Goal: Information Seeking & Learning: Find specific fact

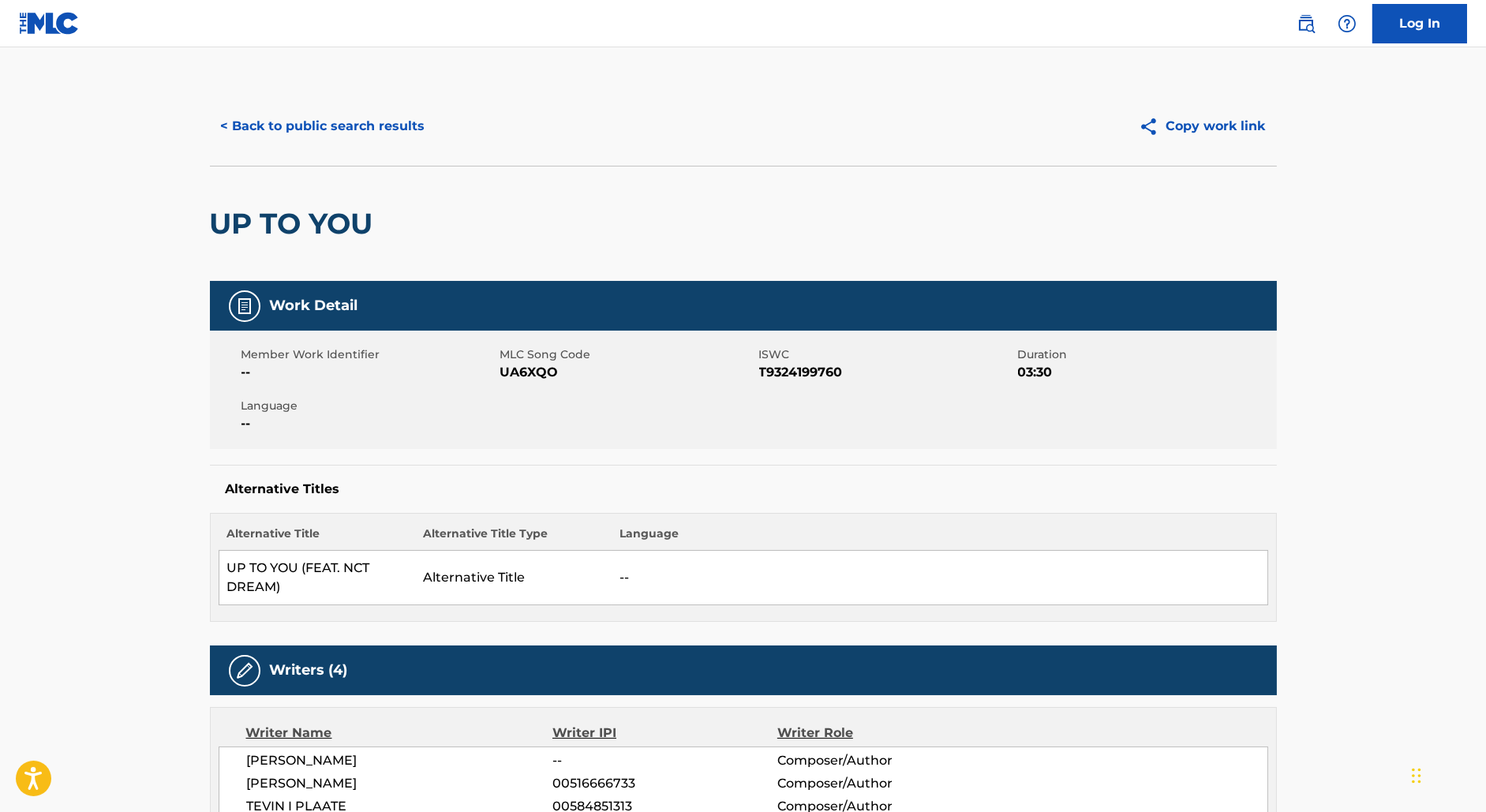
click at [337, 107] on button "< Back to public search results" at bounding box center [323, 126] width 227 height 39
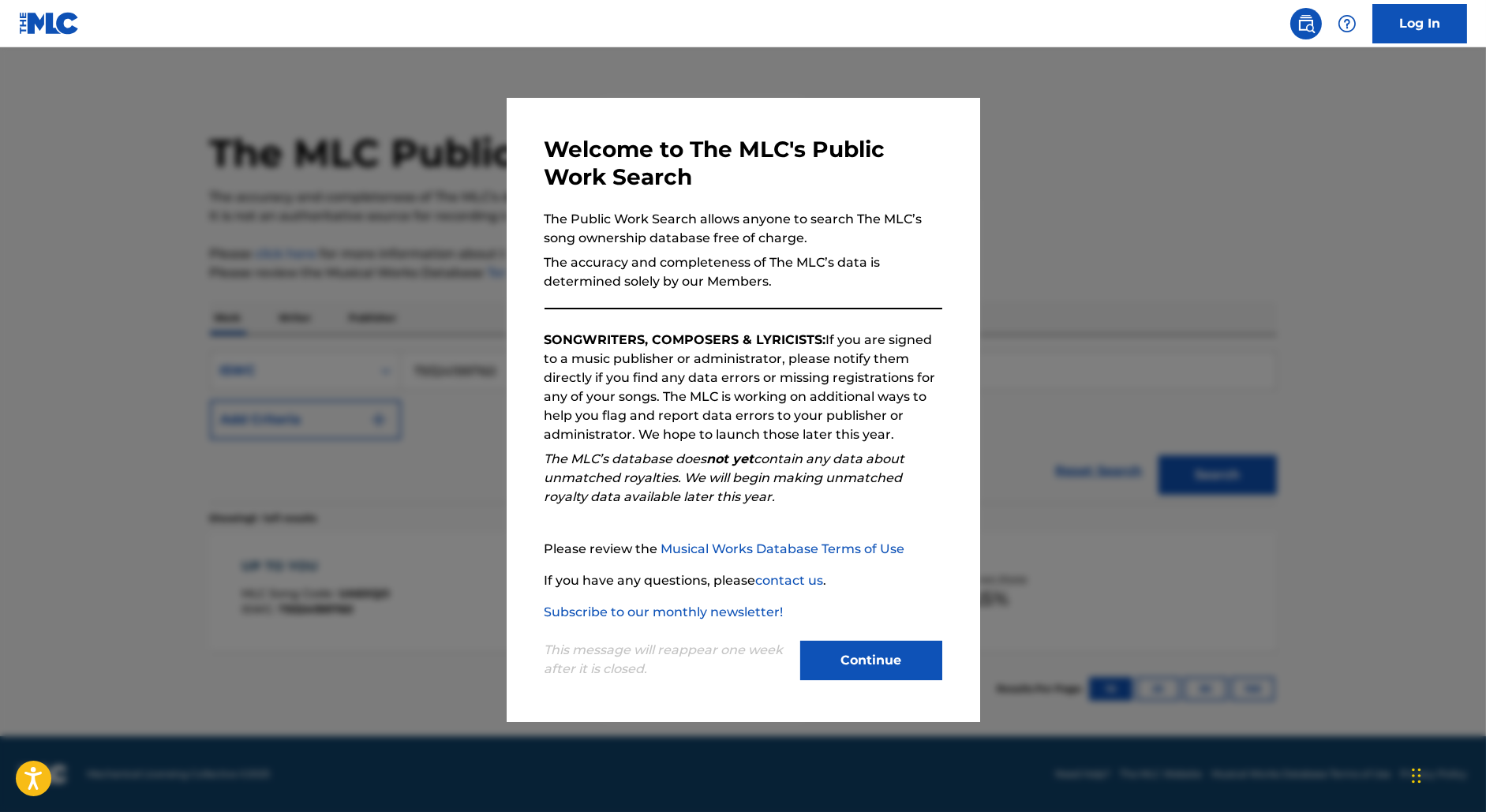
click at [410, 214] on div at bounding box center [743, 453] width 1486 height 812
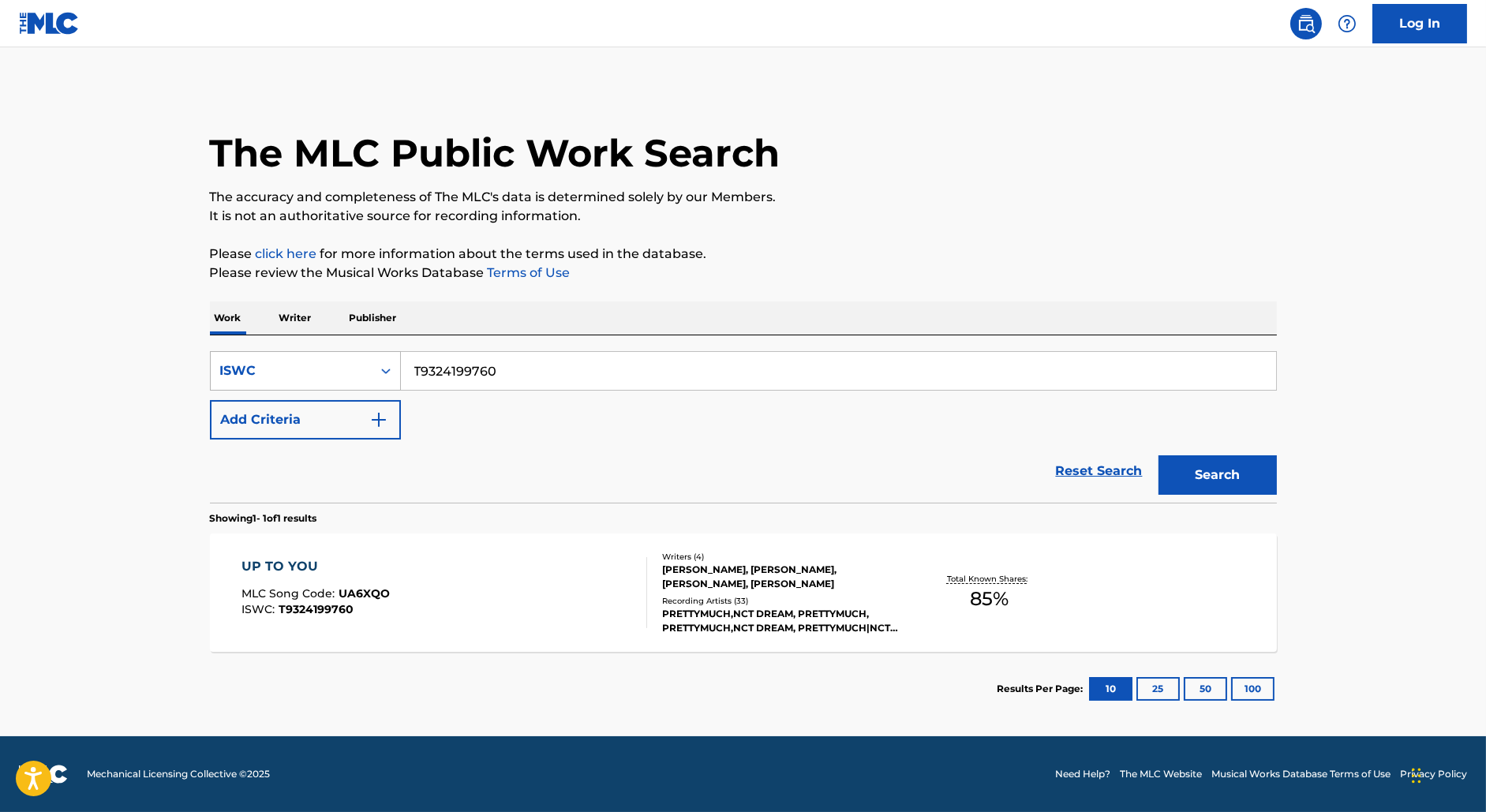
click at [326, 372] on div "ISWC" at bounding box center [291, 371] width 142 height 19
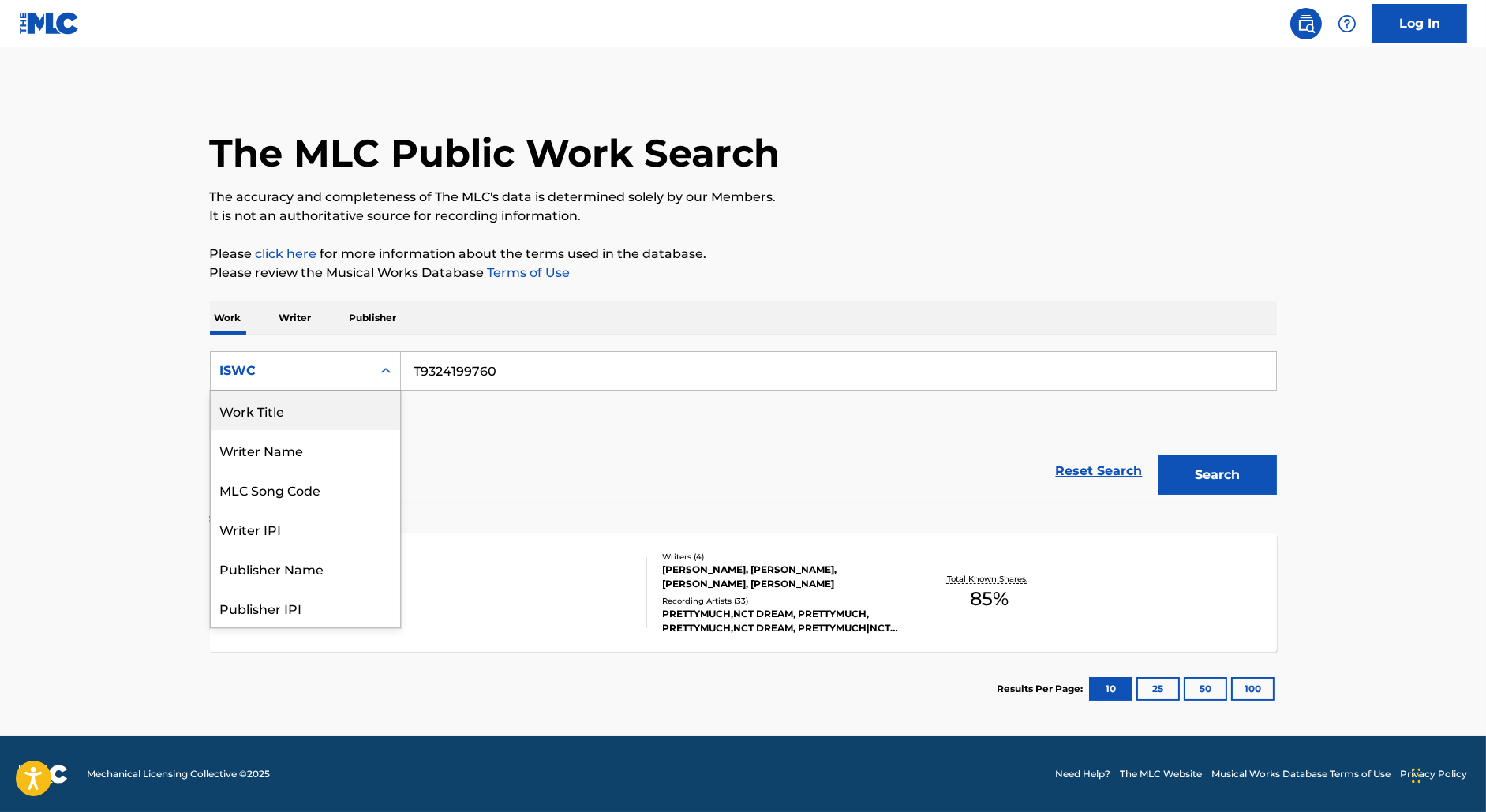
click at [279, 416] on div "Work Title" at bounding box center [305, 410] width 189 height 39
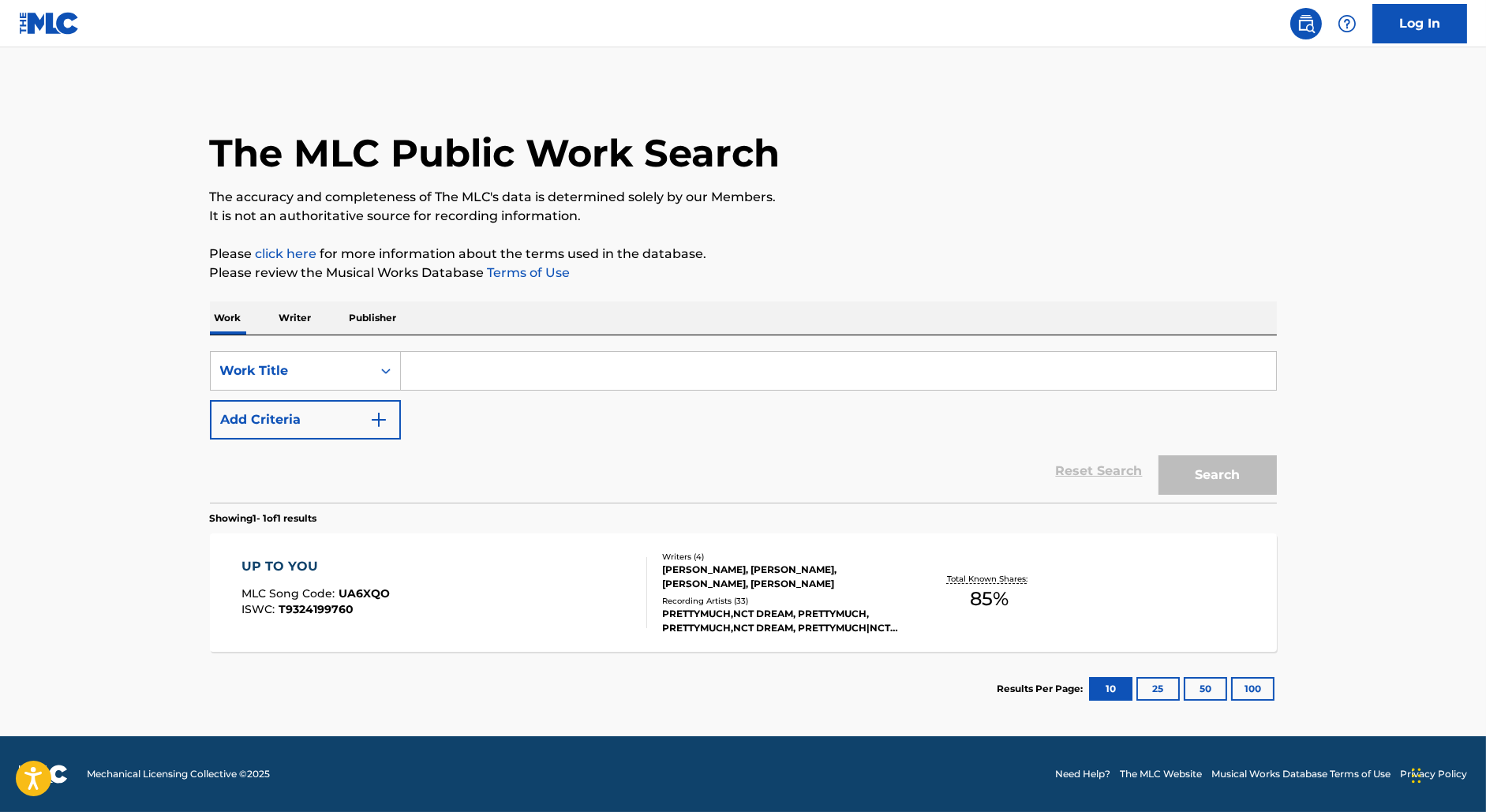
click at [282, 415] on button "Add Criteria" at bounding box center [305, 419] width 191 height 39
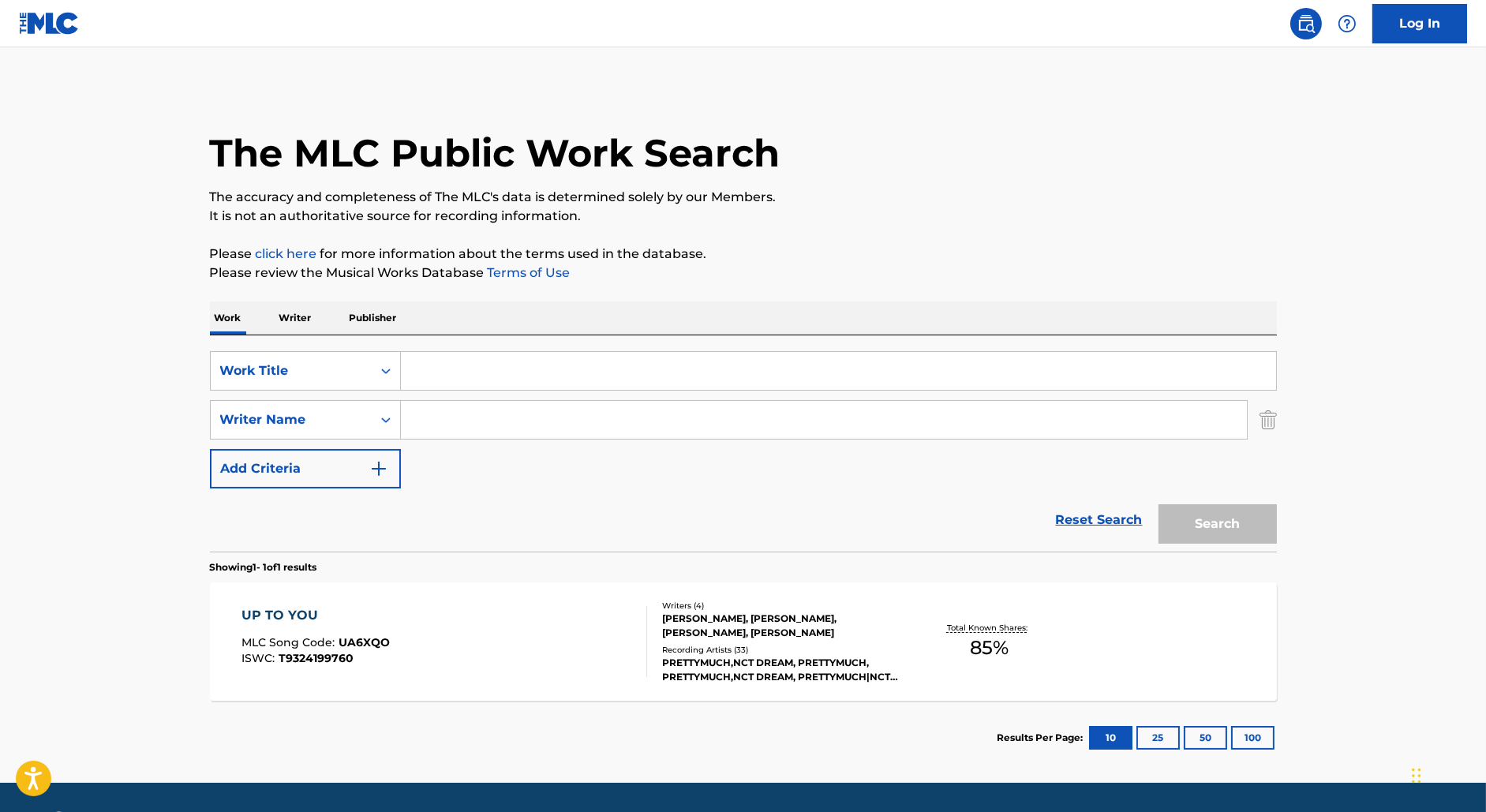
click at [417, 371] on input "Search Form" at bounding box center [838, 370] width 875 height 38
paste input "[PERSON_NAME] DE OUF"
type input "[PERSON_NAME] DE OUF"
click at [470, 415] on input "Search Form" at bounding box center [824, 419] width 846 height 38
click at [1159, 504] on button "Search" at bounding box center [1217, 523] width 118 height 39
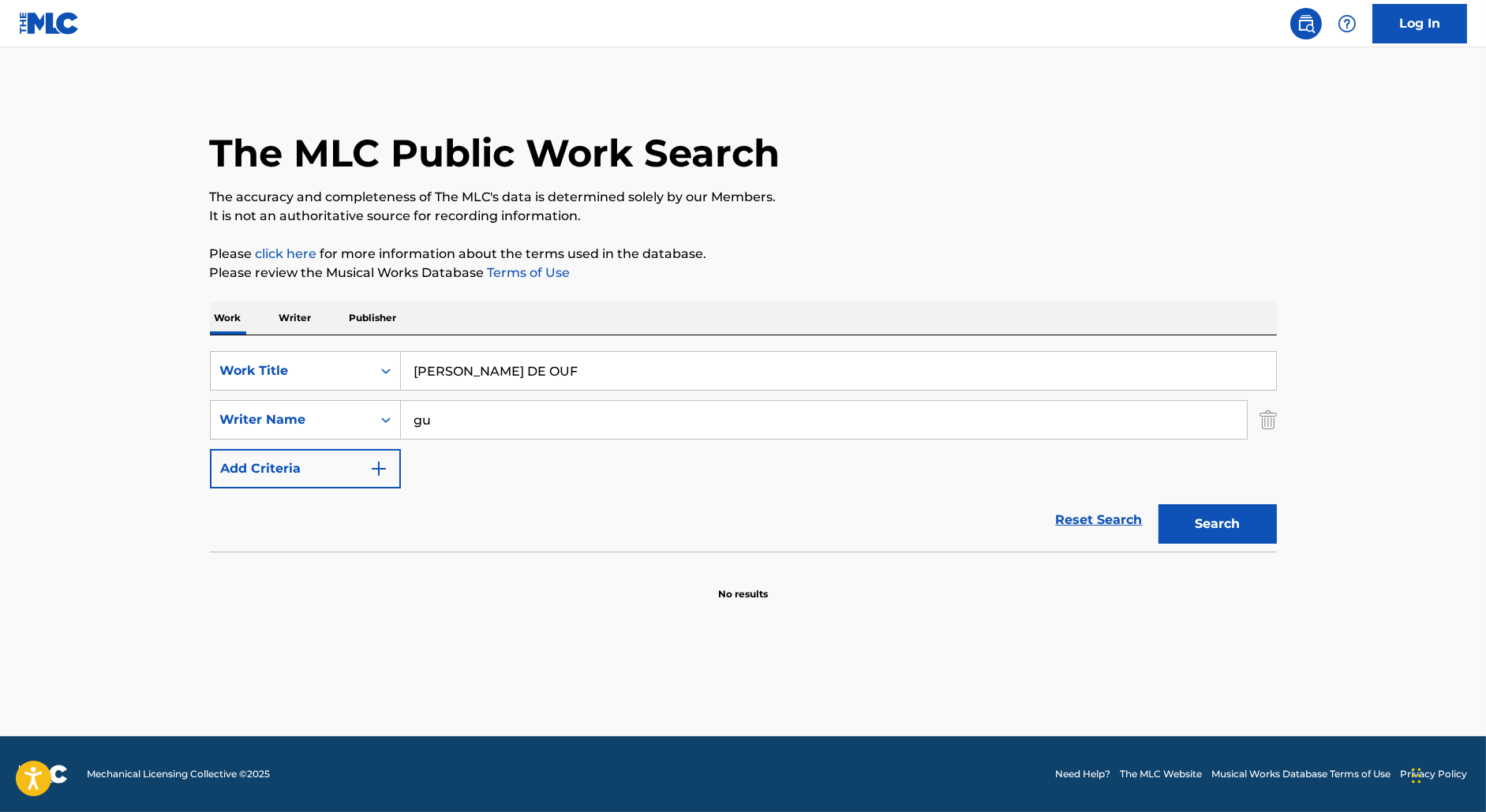
type input "g"
click at [1159, 504] on button "Search" at bounding box center [1217, 523] width 118 height 39
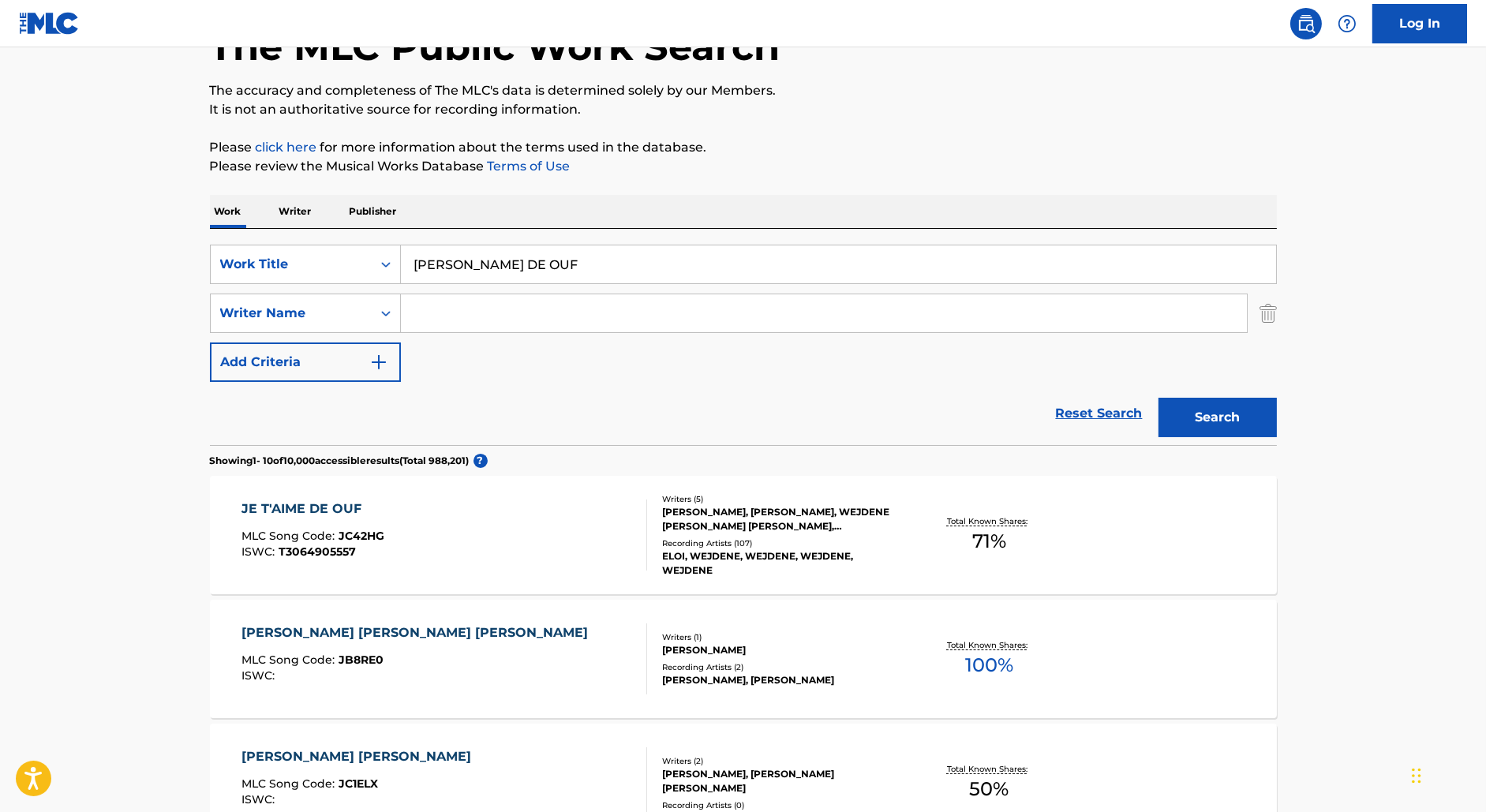
scroll to position [160, 0]
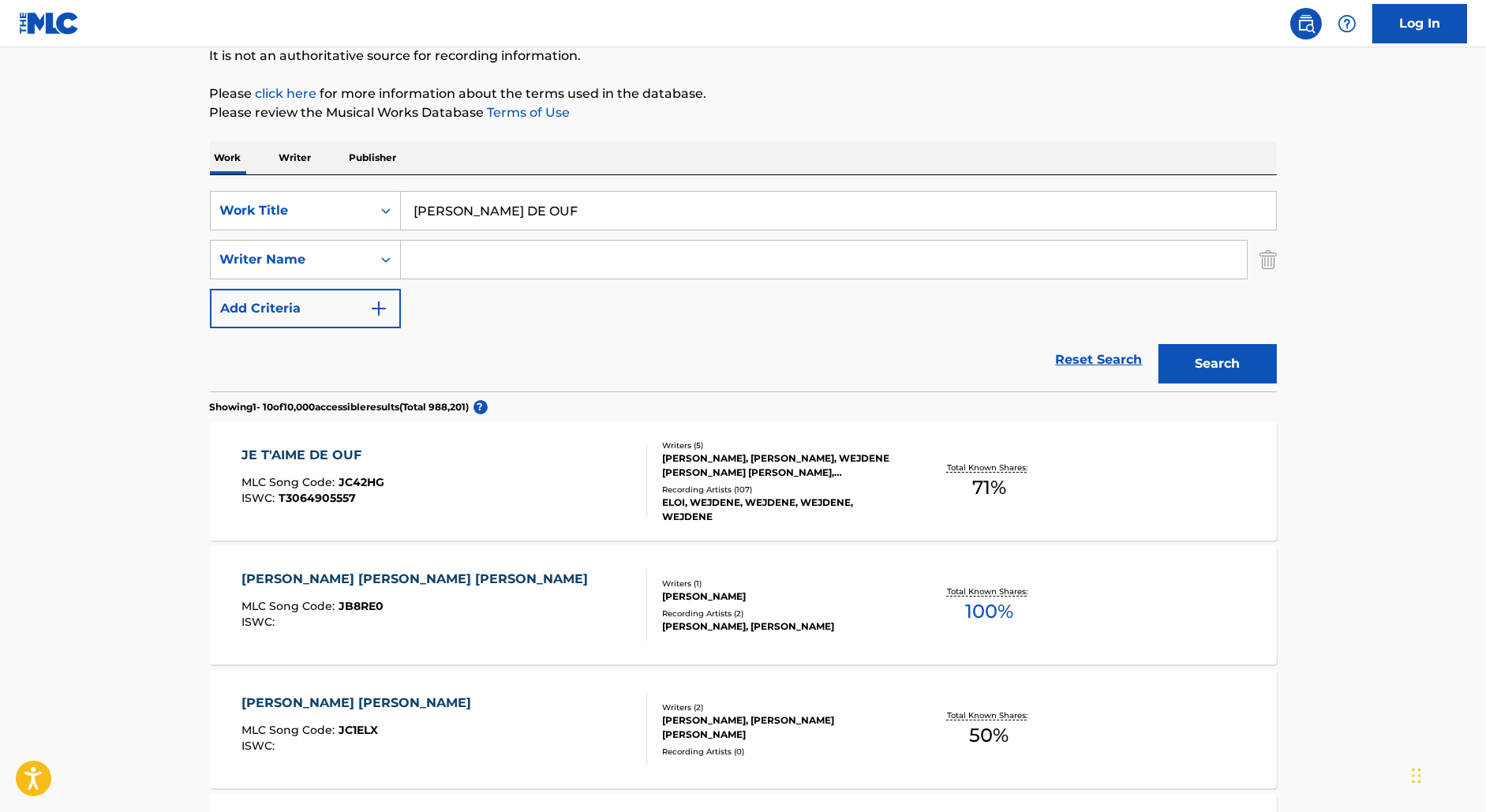
click at [522, 505] on div "JE T'AIME DE OUF MLC Song Code : JC42HG ISWC : T3064905557" at bounding box center [445, 481] width 406 height 71
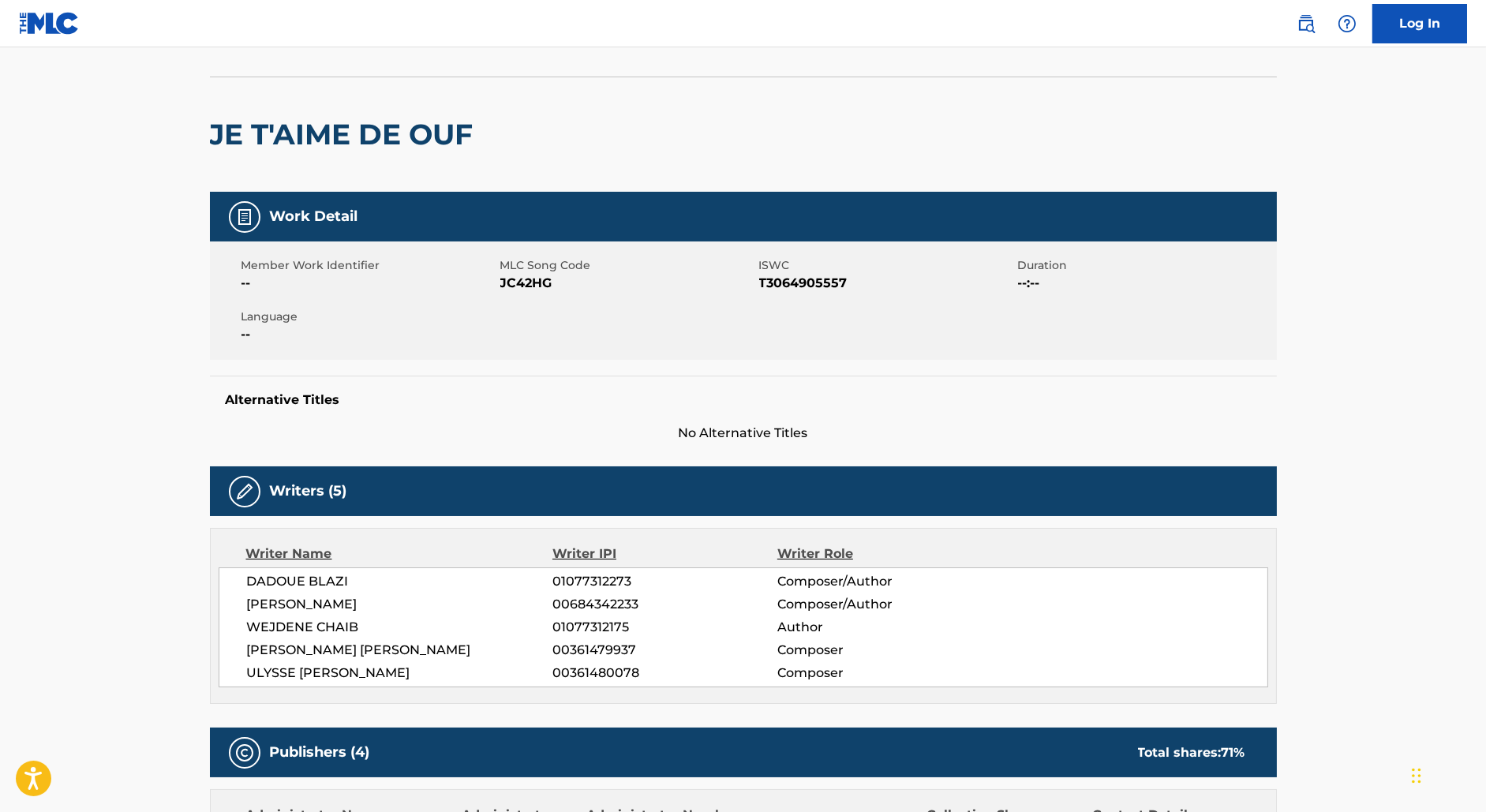
scroll to position [102, 0]
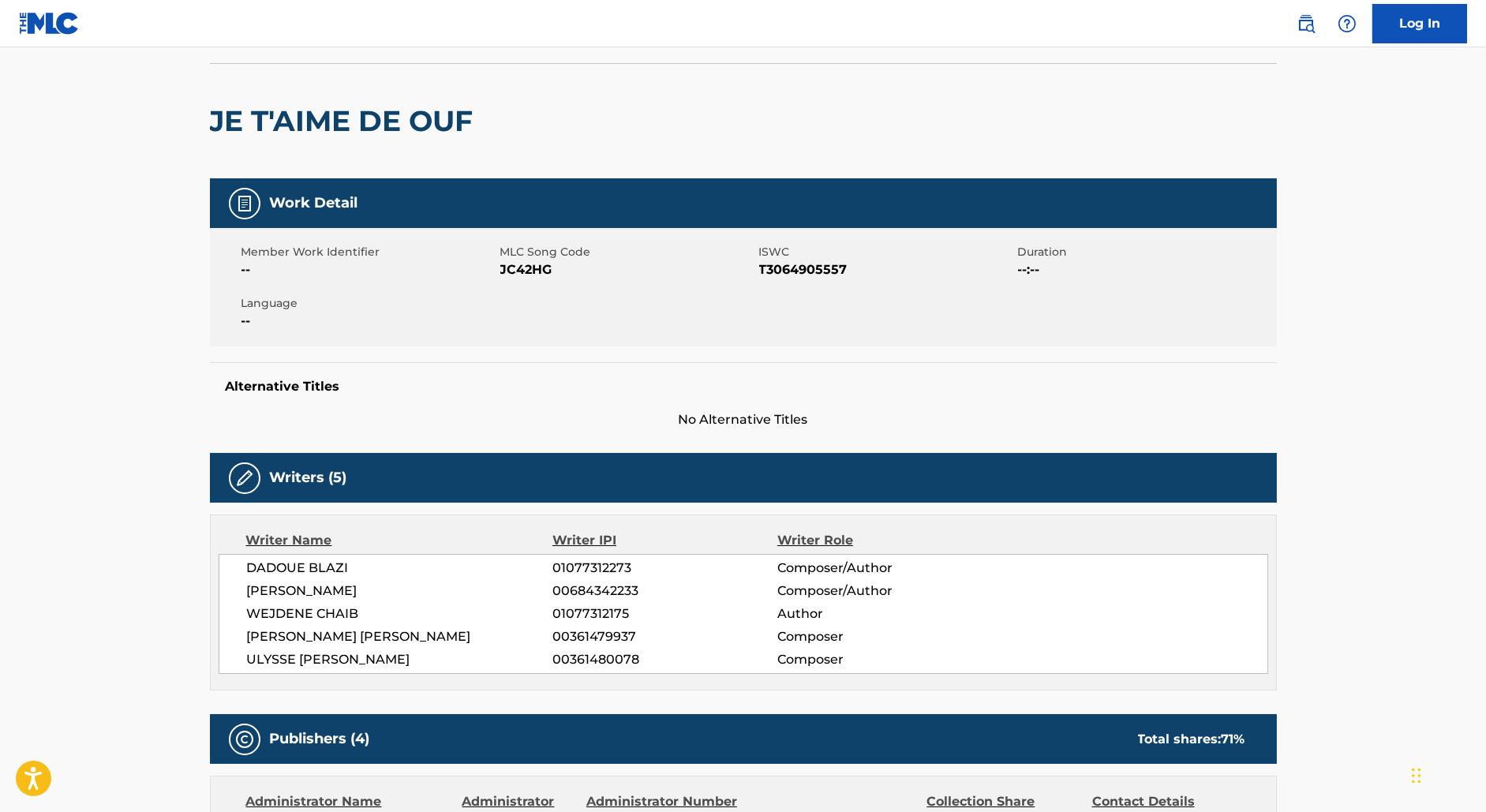
click at [386, 616] on span "WEJDENE CHAIB" at bounding box center [400, 614] width 306 height 19
click at [277, 570] on span "DADOUE BLAZI" at bounding box center [400, 569] width 306 height 19
copy span "DADOUE"
click at [333, 564] on span "DADOUE BLAZI" at bounding box center [400, 569] width 306 height 19
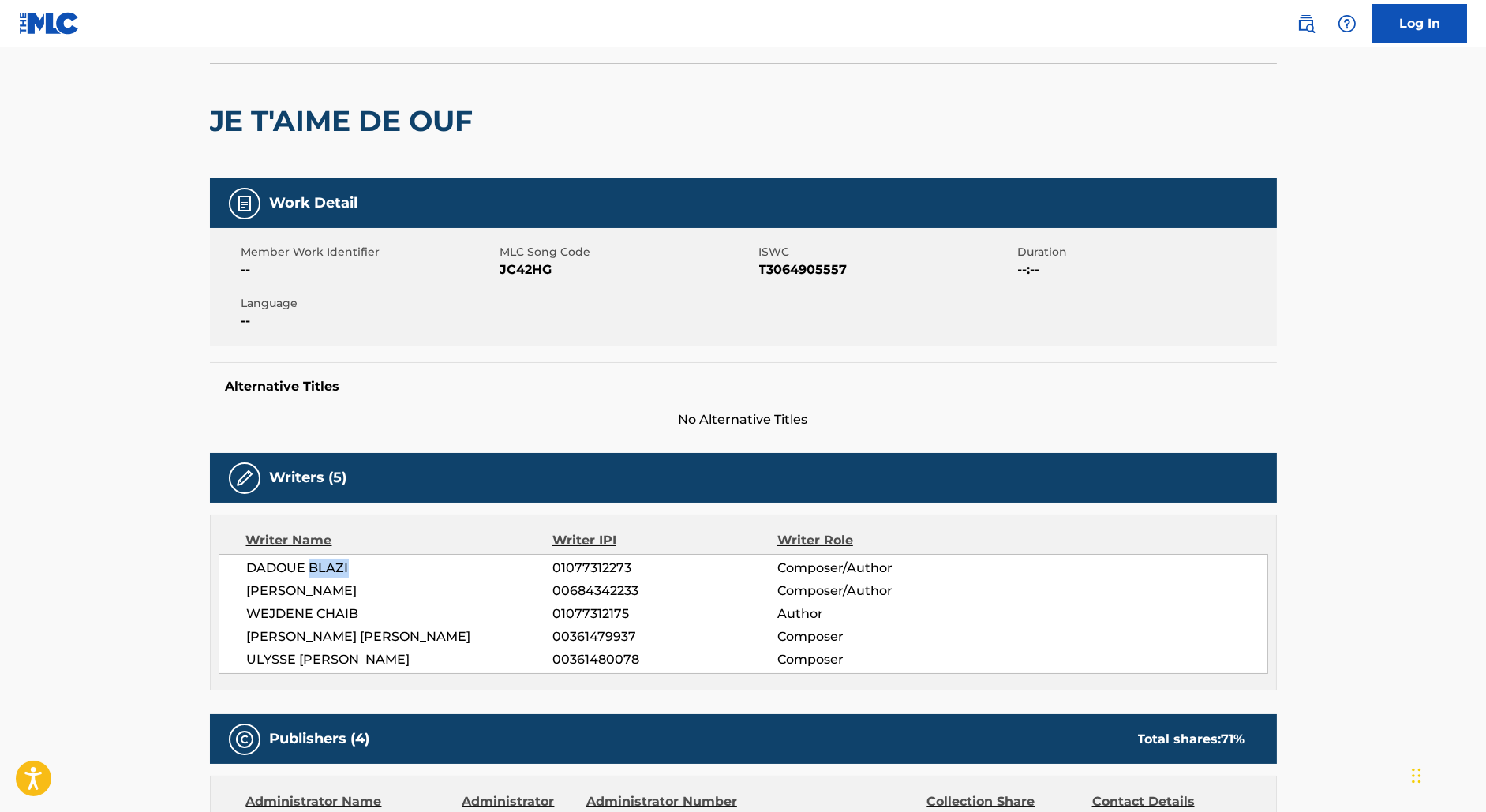
click at [333, 564] on span "DADOUE BLAZI" at bounding box center [400, 569] width 306 height 19
copy span "BLAZI"
click at [343, 582] on span "[PERSON_NAME]" at bounding box center [400, 592] width 306 height 19
drag, startPoint x: 570, startPoint y: 634, endPoint x: 745, endPoint y: 634, distance: 175.0
click at [745, 634] on span "00361479937" at bounding box center [664, 637] width 224 height 19
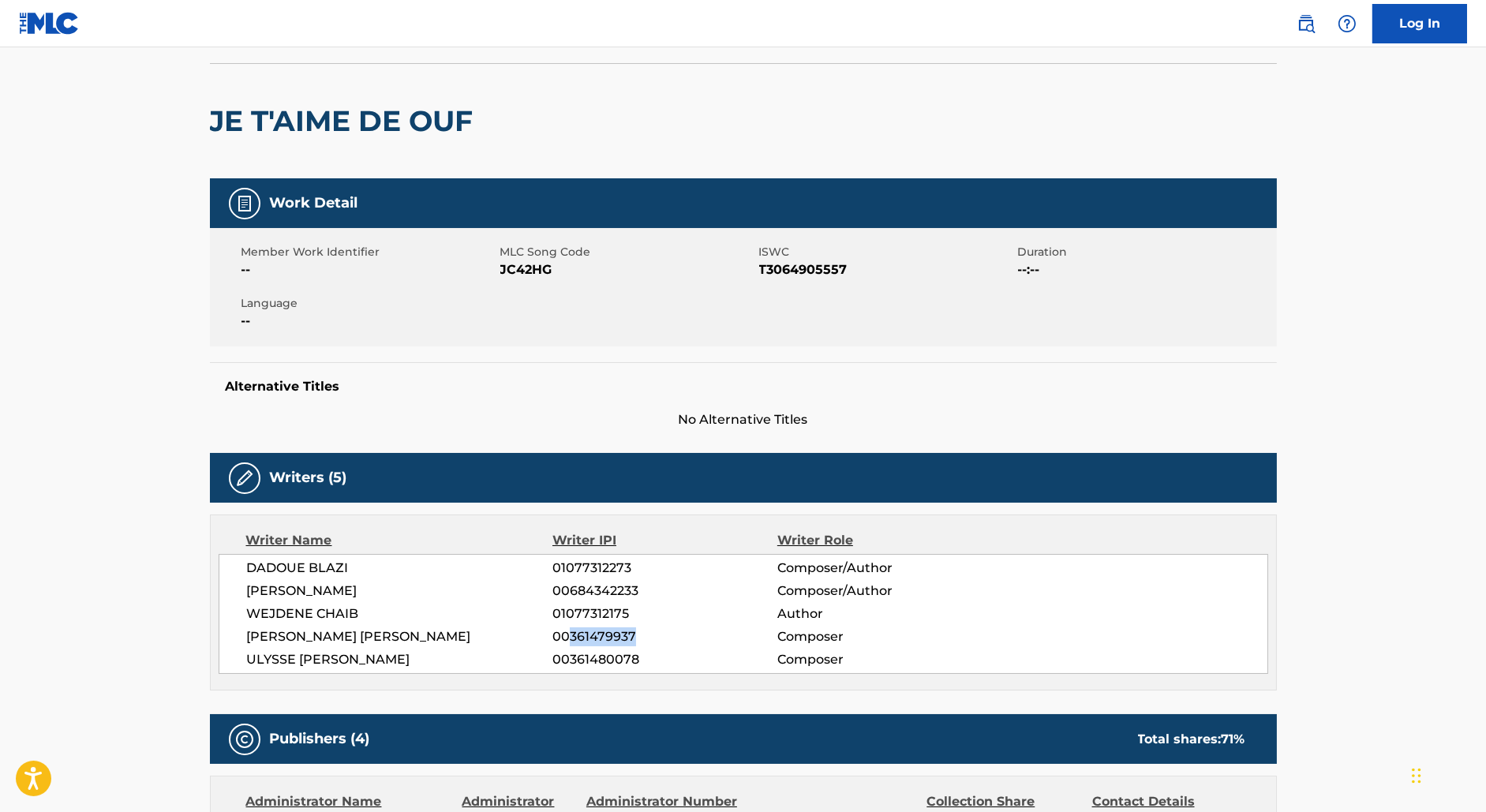
copy span "361479937"
drag, startPoint x: 407, startPoint y: 654, endPoint x: 296, endPoint y: 590, distance: 128.1
click at [296, 590] on div "DADOUE BLAZI 01077312273 Composer/Author [PERSON_NAME] 00684342233 Composer/Aut…" at bounding box center [744, 613] width 1050 height 120
click at [296, 590] on span "[PERSON_NAME]" at bounding box center [400, 592] width 306 height 19
drag, startPoint x: 354, startPoint y: 568, endPoint x: 132, endPoint y: 568, distance: 222.0
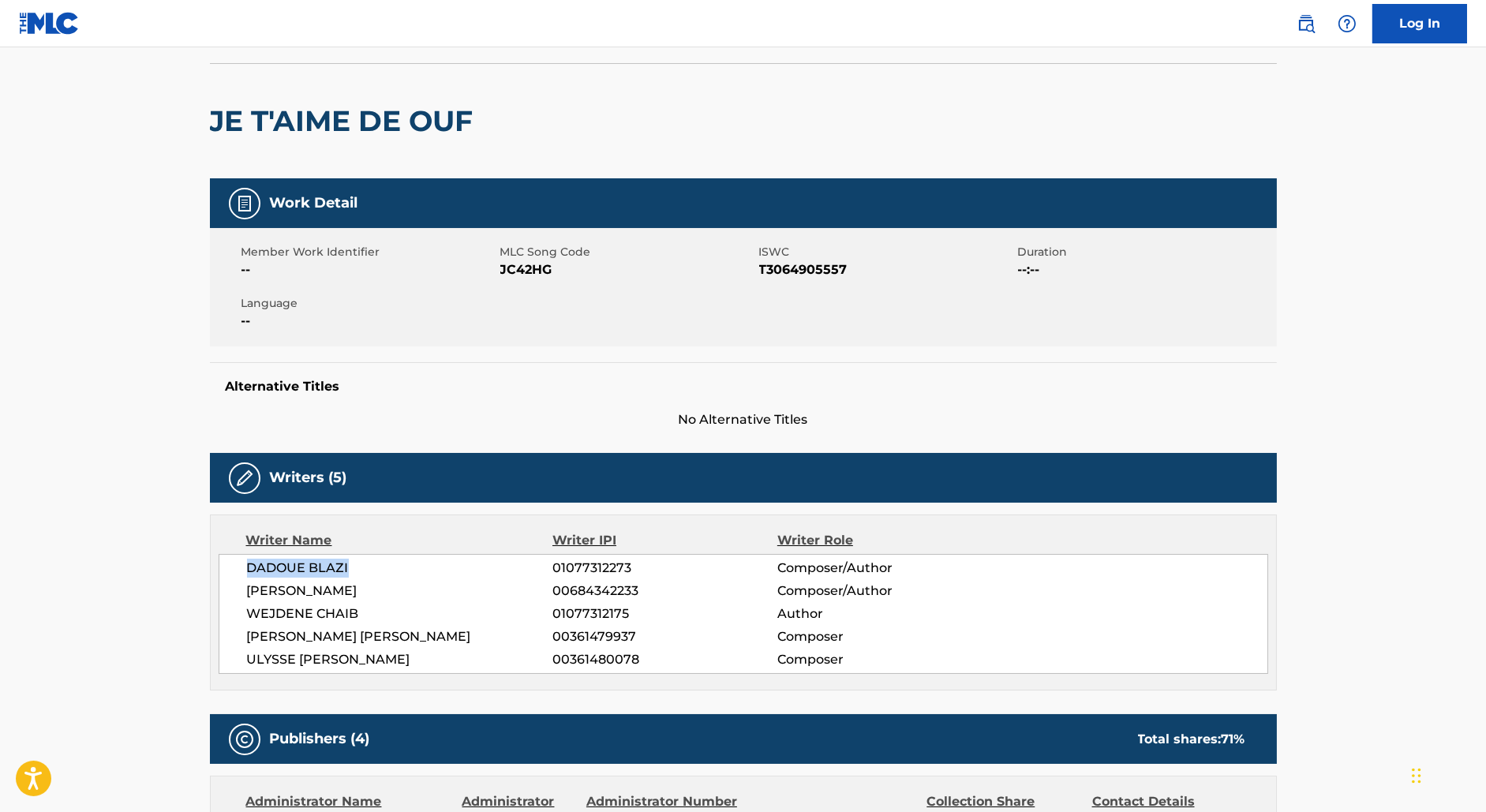
copy span "DADOUE BLAZI"
drag, startPoint x: 362, startPoint y: 586, endPoint x: 241, endPoint y: 586, distance: 121.0
click at [241, 586] on div "DADOUE BLAZI 01077312273 Composer/Author [PERSON_NAME] 00684342233 Composer/Aut…" at bounding box center [744, 613] width 1050 height 120
copy span "[PERSON_NAME]"
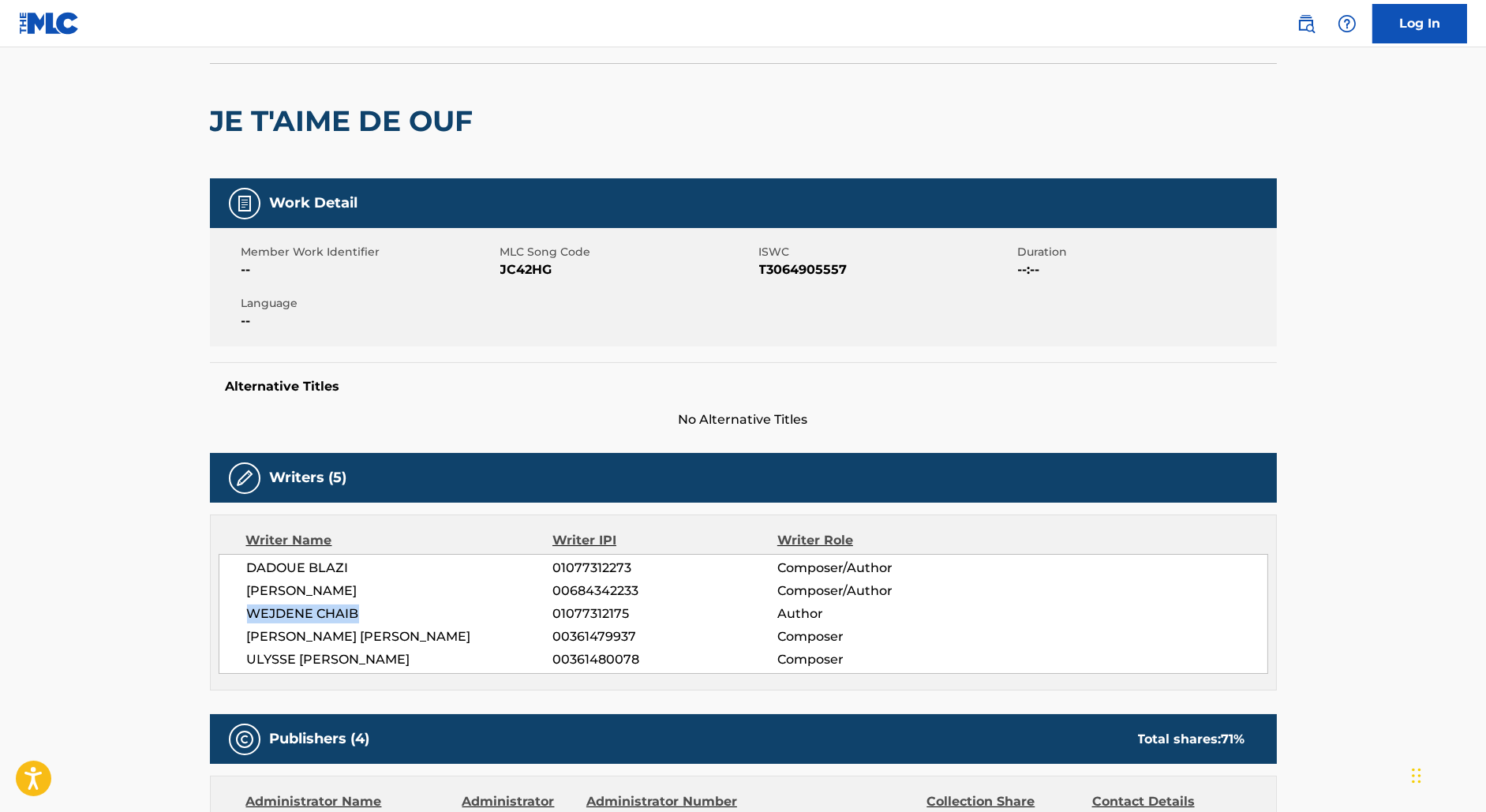
drag, startPoint x: 364, startPoint y: 614, endPoint x: 188, endPoint y: 614, distance: 176.0
copy span "WEJDENE CHAIB"
drag, startPoint x: 430, startPoint y: 636, endPoint x: 225, endPoint y: 636, distance: 205.0
click at [225, 636] on div "DADOUE BLAZI 01077312273 Composer/Author [PERSON_NAME] 00684342233 Composer/Aut…" at bounding box center [744, 613] width 1050 height 120
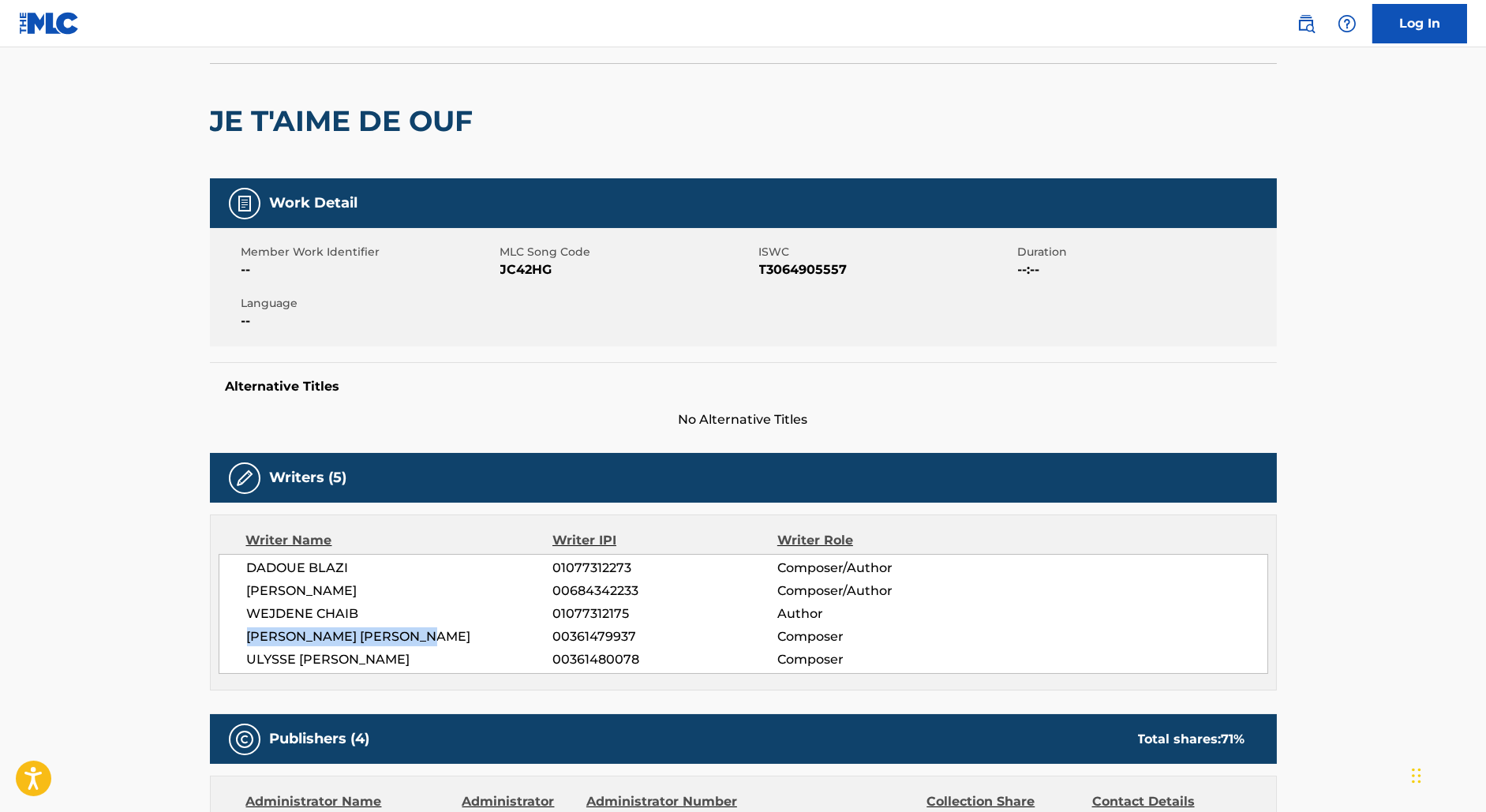
copy span "[PERSON_NAME] [PERSON_NAME]"
drag, startPoint x: 406, startPoint y: 659, endPoint x: 209, endPoint y: 659, distance: 197.0
click at [210, 659] on div "Writer Name Writer IPI Writer Role [PERSON_NAME] 01077312273 Composer/Author [P…" at bounding box center [743, 602] width 1067 height 176
copy span "ULYSSE [PERSON_NAME]"
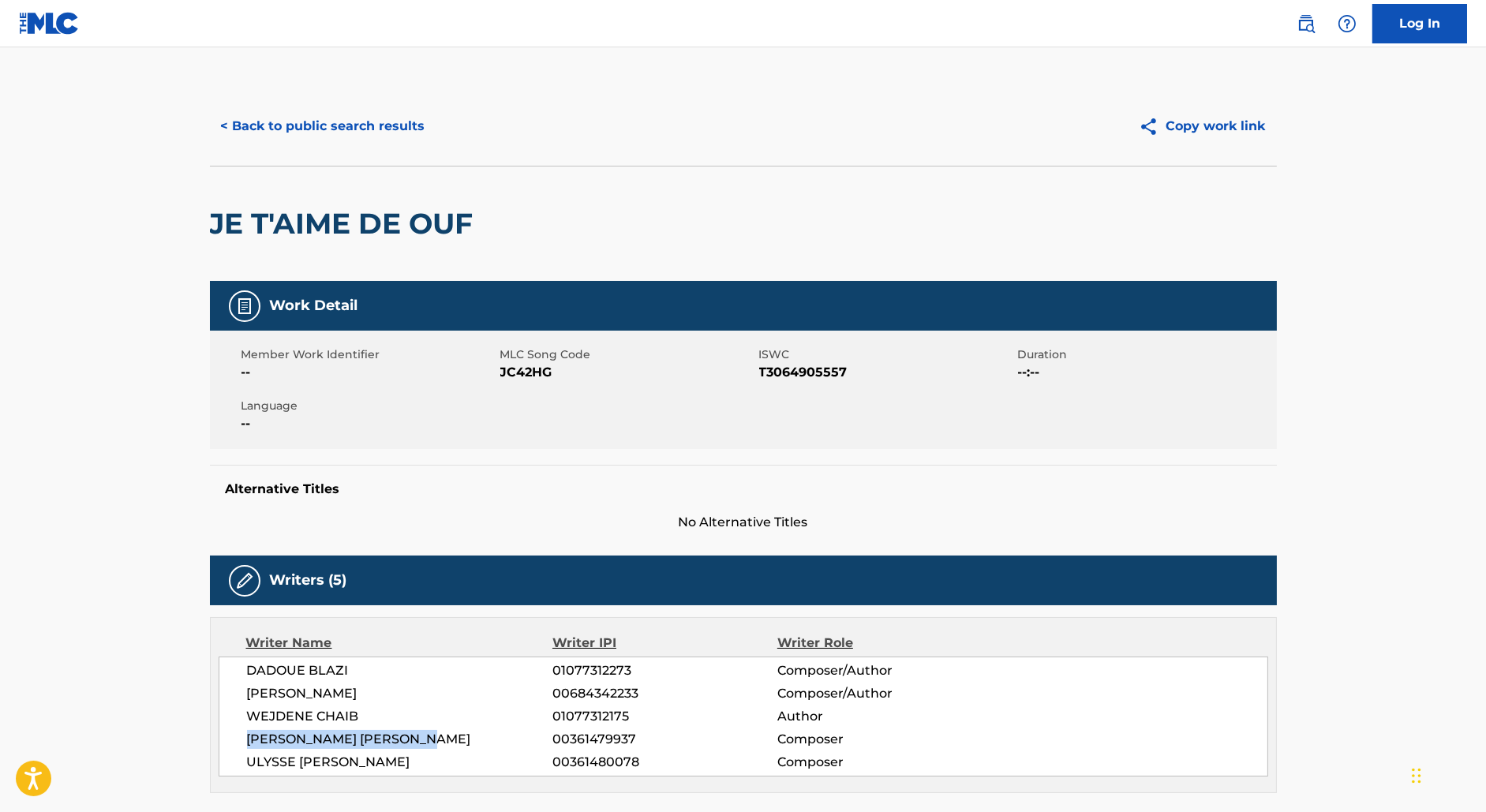
click at [270, 116] on button "< Back to public search results" at bounding box center [323, 126] width 227 height 39
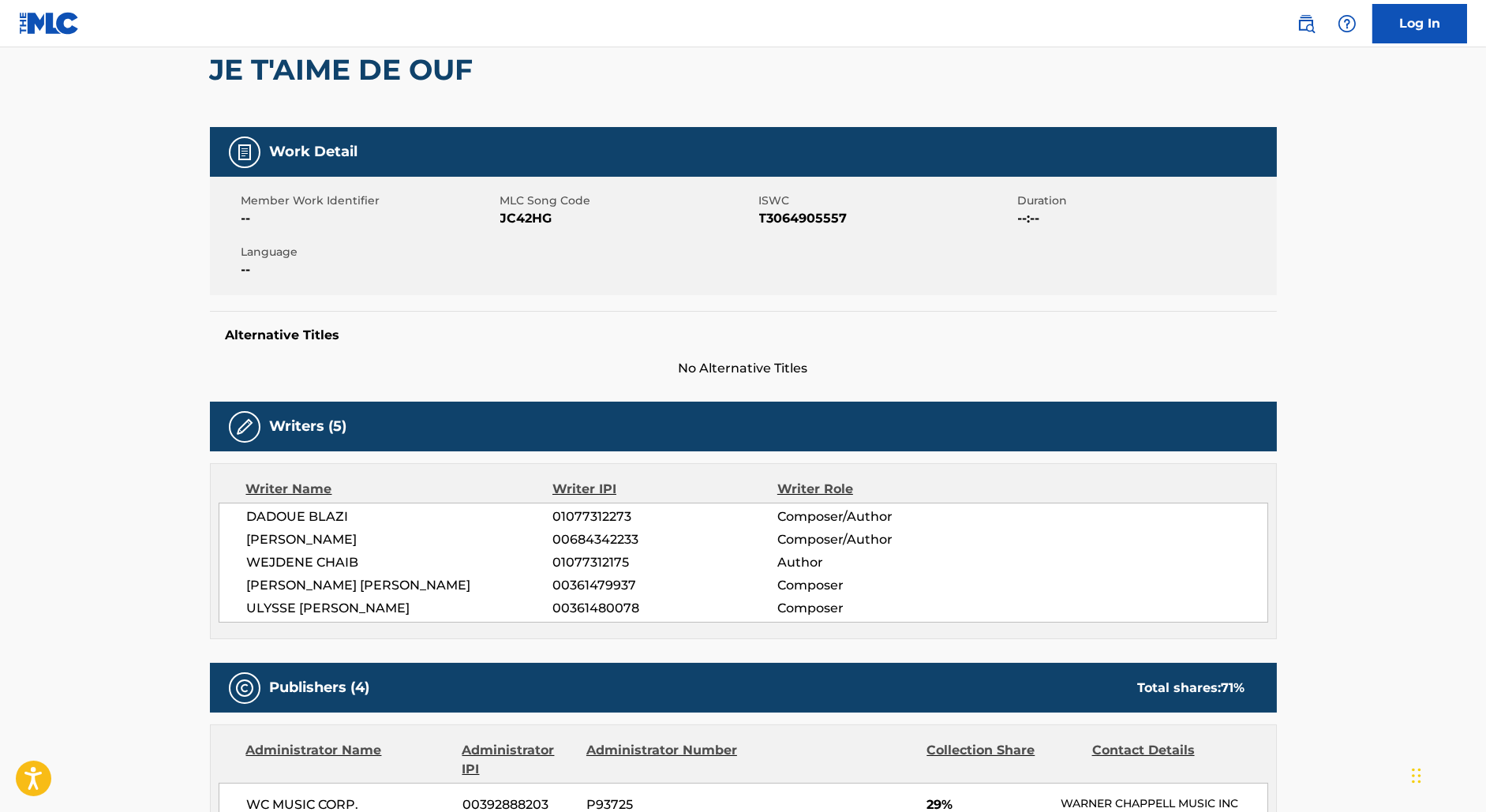
scroll to position [148, 0]
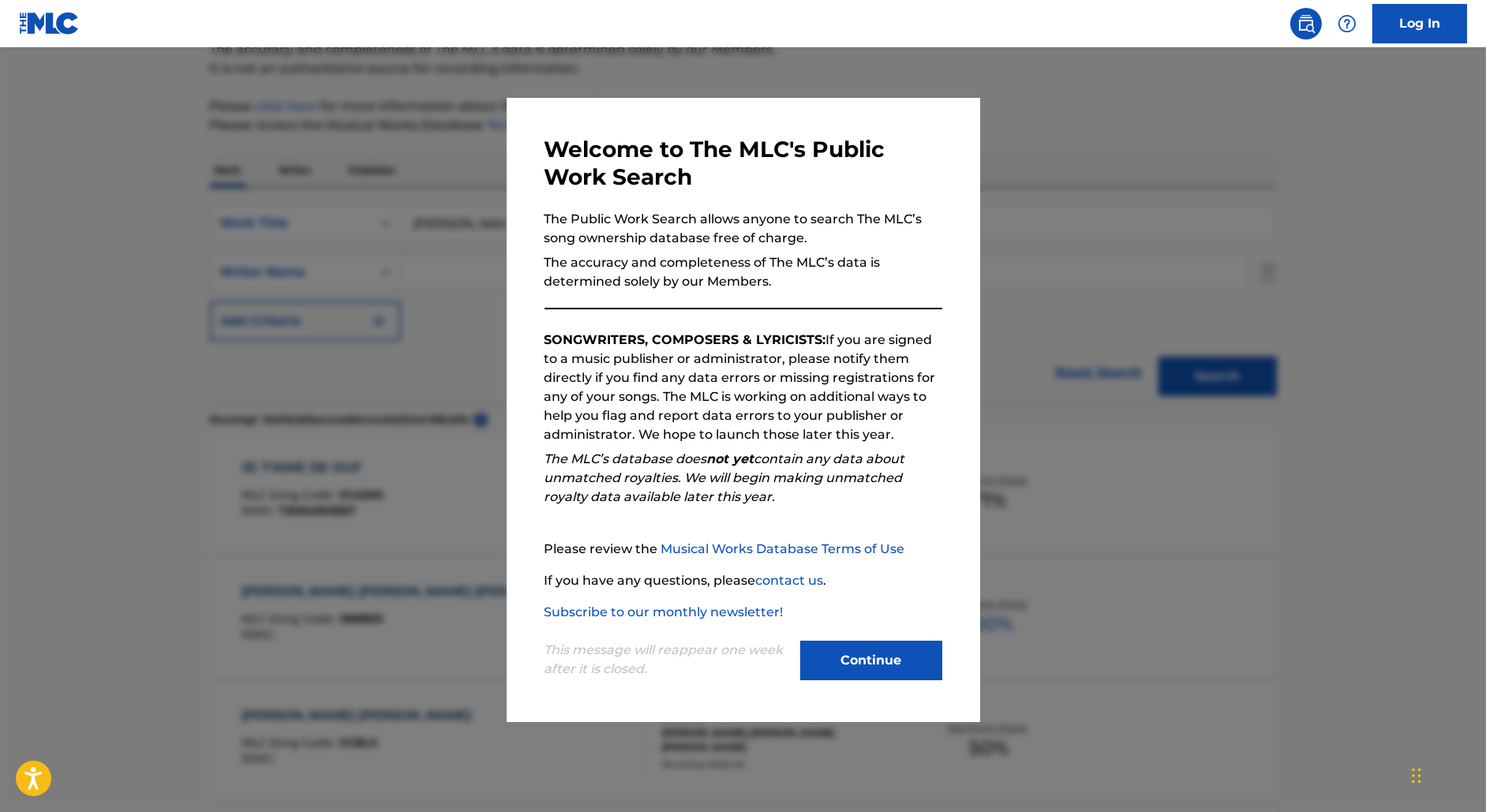
click at [416, 242] on div at bounding box center [743, 453] width 1486 height 812
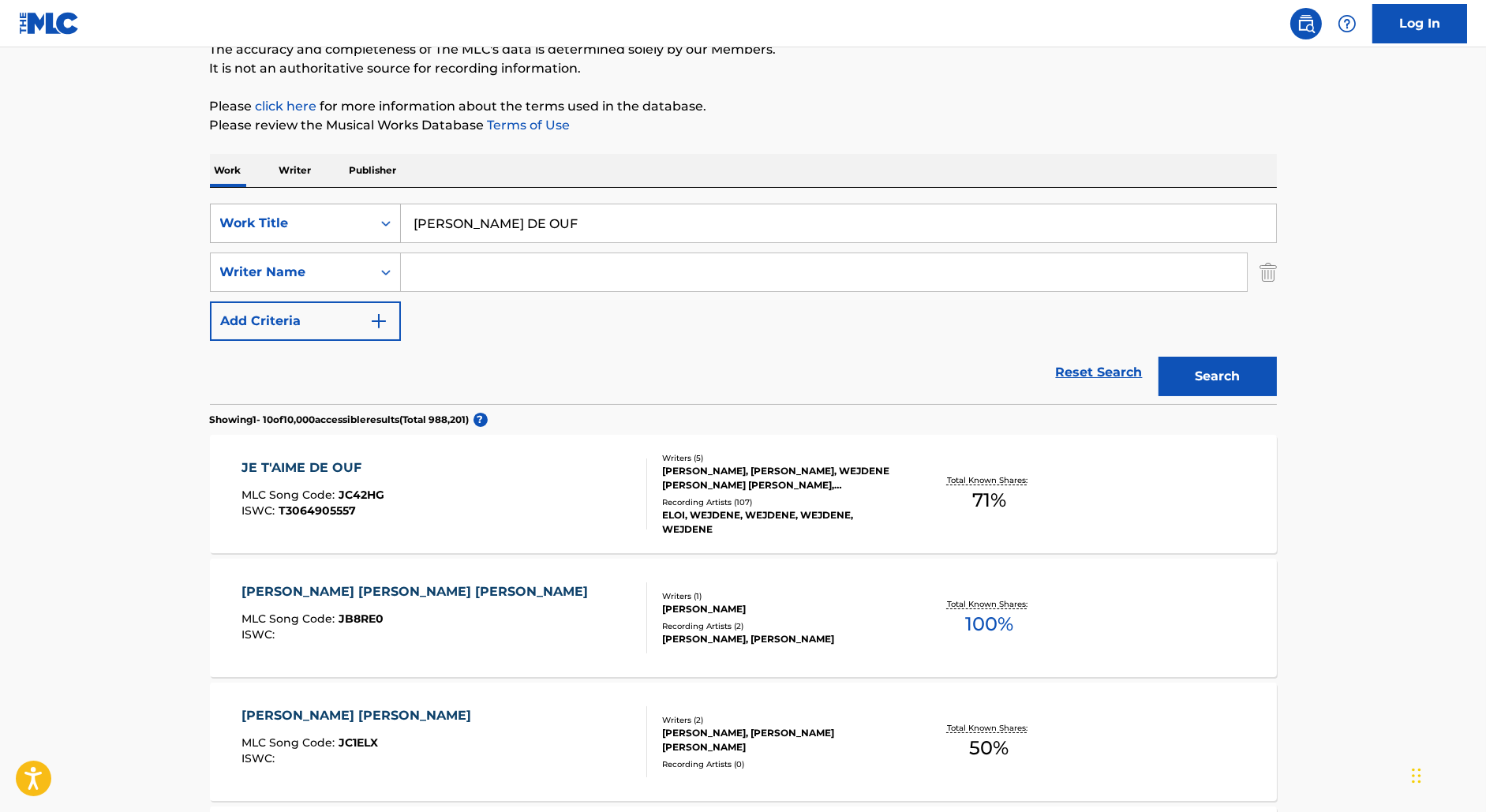
drag, startPoint x: 561, startPoint y: 219, endPoint x: 350, endPoint y: 219, distance: 211.0
click at [350, 219] on div "SearchWithCriteriae201eee8-24a7-4f54-aaf0-c3c42a42f17e Work Title [PERSON_NAME]…" at bounding box center [743, 223] width 1067 height 39
paste input "Ama-Zing"
type input "Ama-Zing"
click at [454, 262] on input "Search Form" at bounding box center [824, 272] width 846 height 38
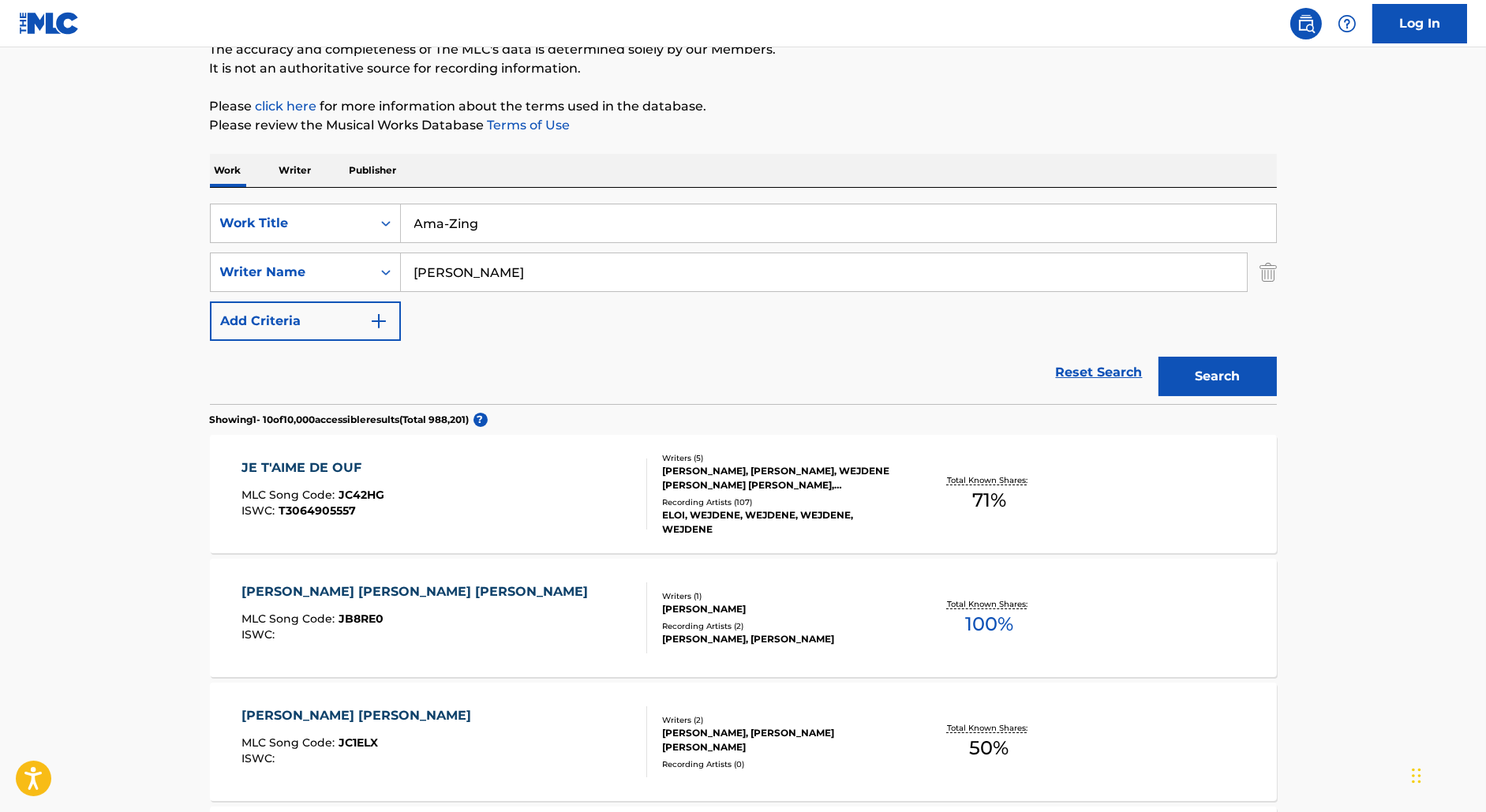
type input "[PERSON_NAME]"
click at [1159, 357] on button "Search" at bounding box center [1217, 376] width 118 height 39
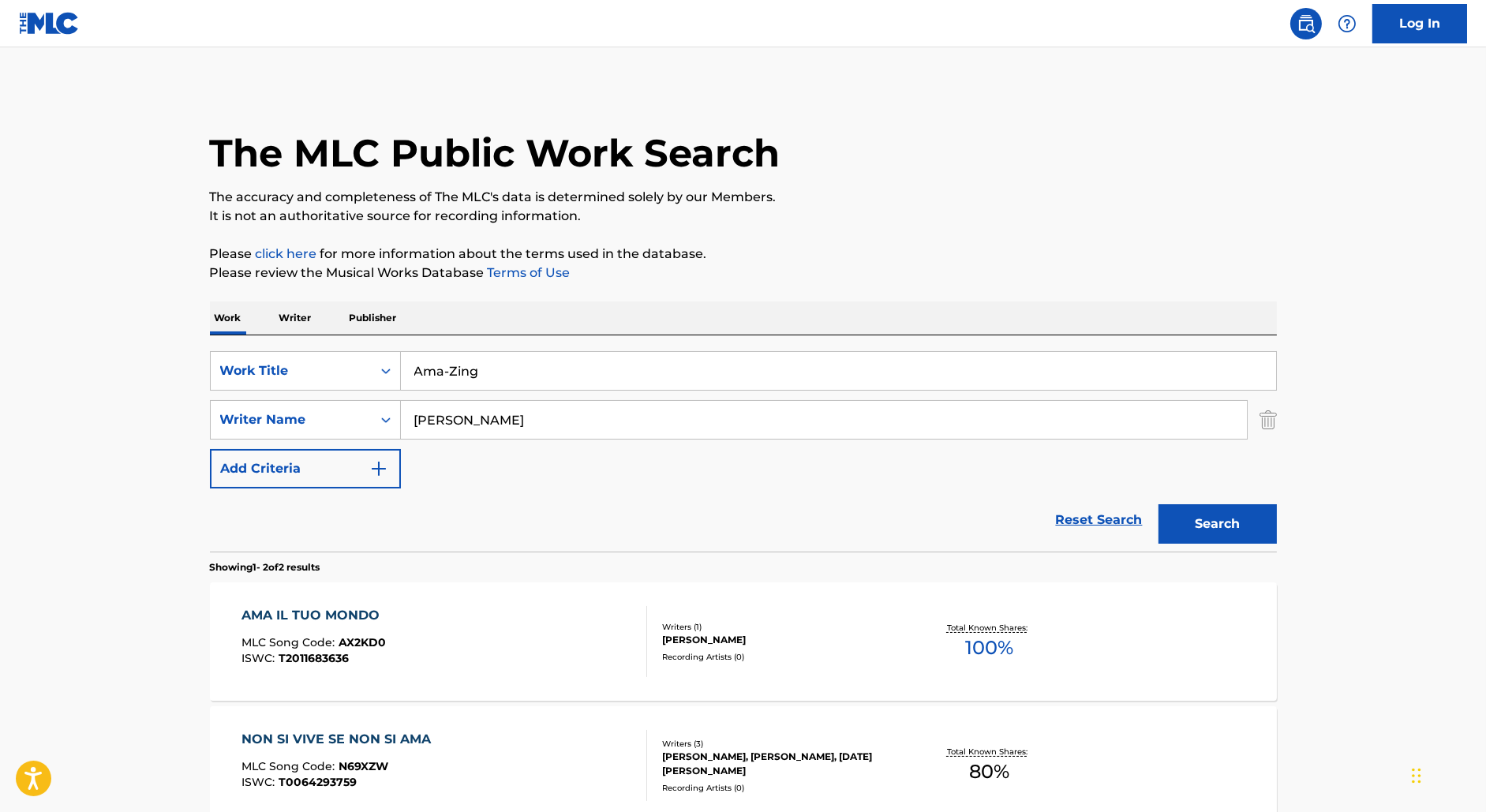
click at [488, 389] on input "Ama-Zing" at bounding box center [838, 370] width 875 height 38
drag, startPoint x: 488, startPoint y: 374, endPoint x: 390, endPoint y: 367, distance: 98.2
click at [390, 367] on div "SearchWithCriteriae201eee8-24a7-4f54-aaf0-c3c42a42f17e Work Title Ama-Zing" at bounding box center [743, 370] width 1067 height 39
paste input "Zanku Love"
type input "Zanku Love"
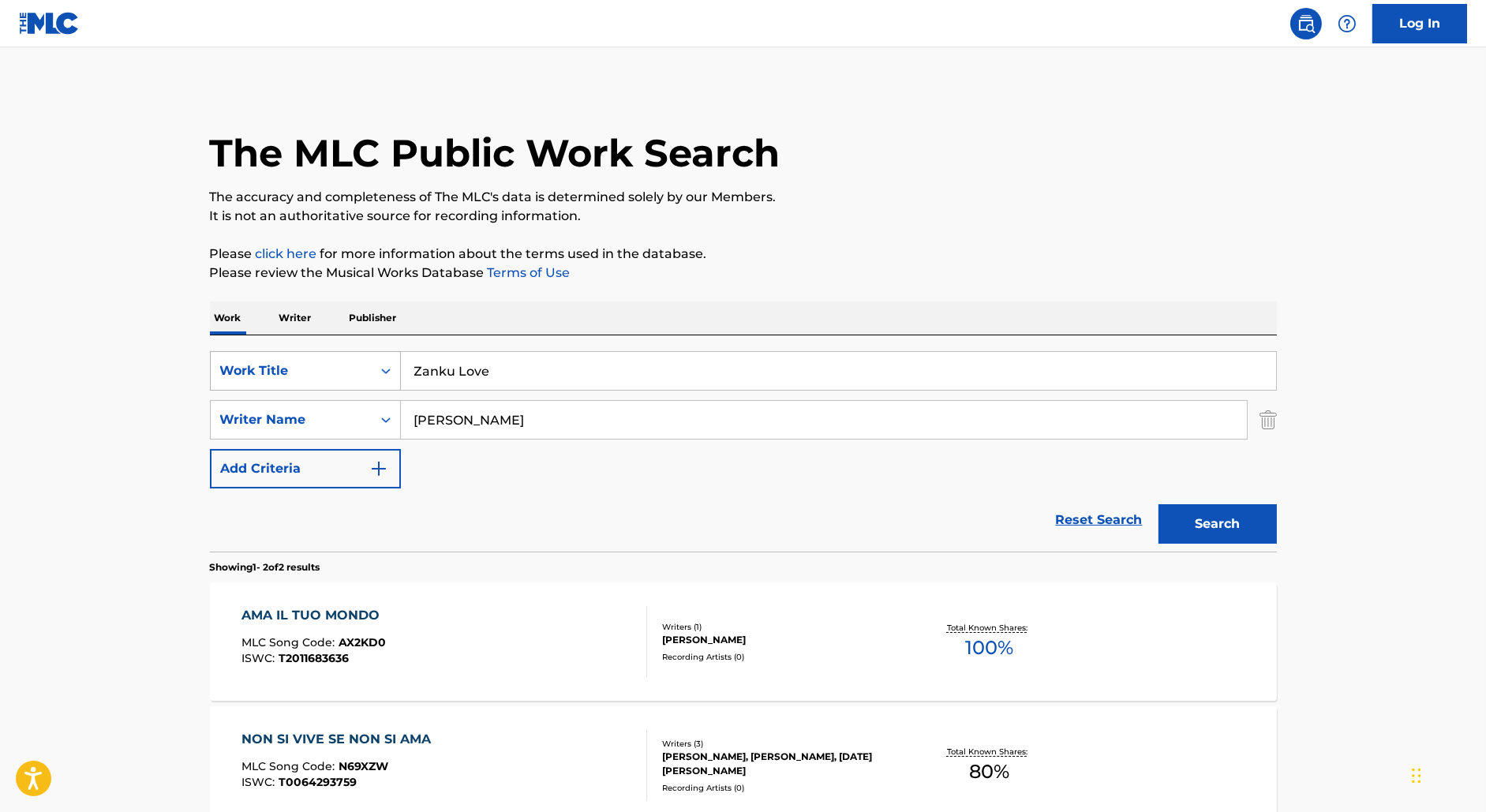
click at [1159, 504] on button "Search" at bounding box center [1217, 523] width 118 height 39
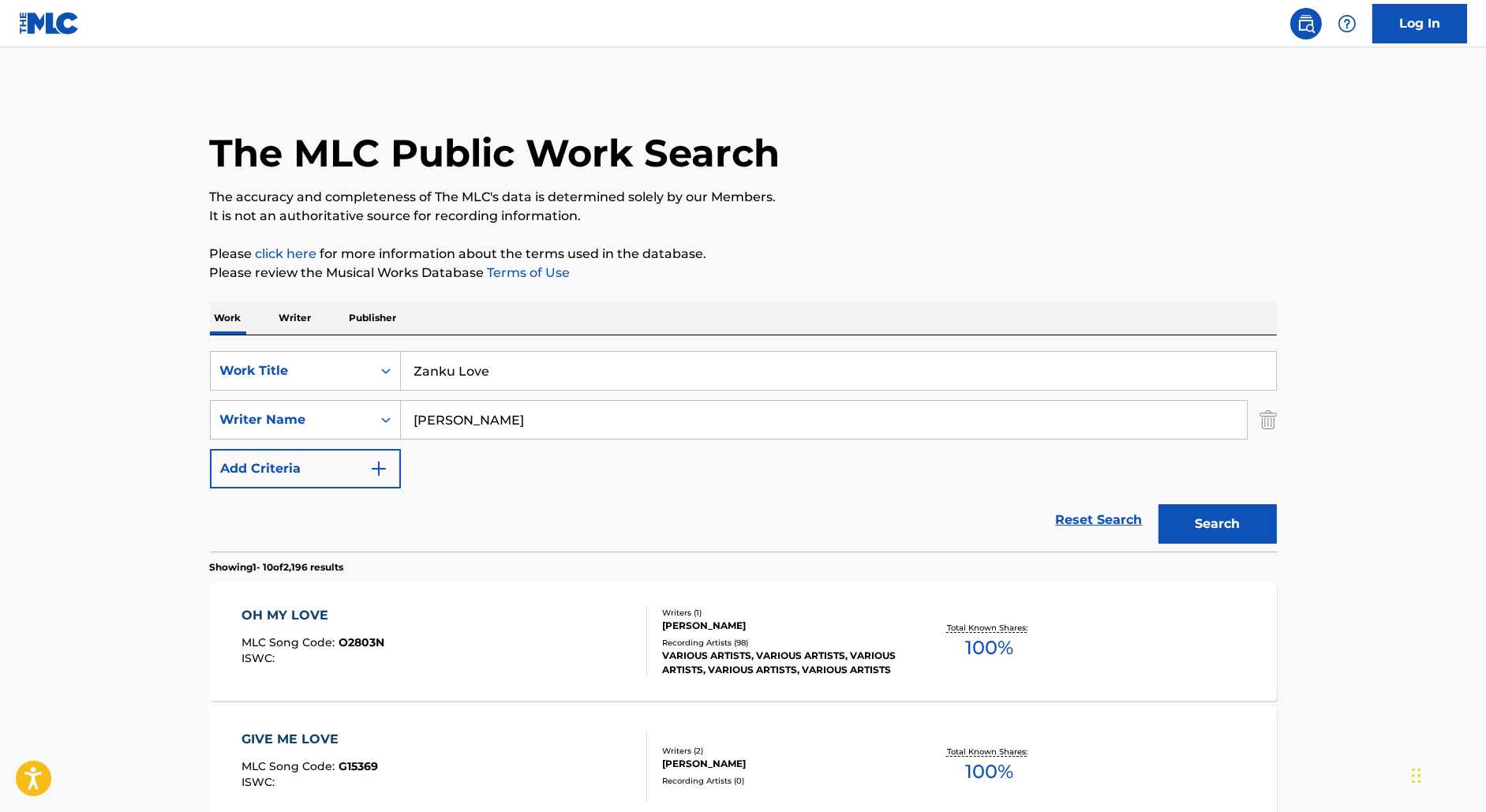
click at [1266, 413] on img "Search Form" at bounding box center [1269, 419] width 18 height 39
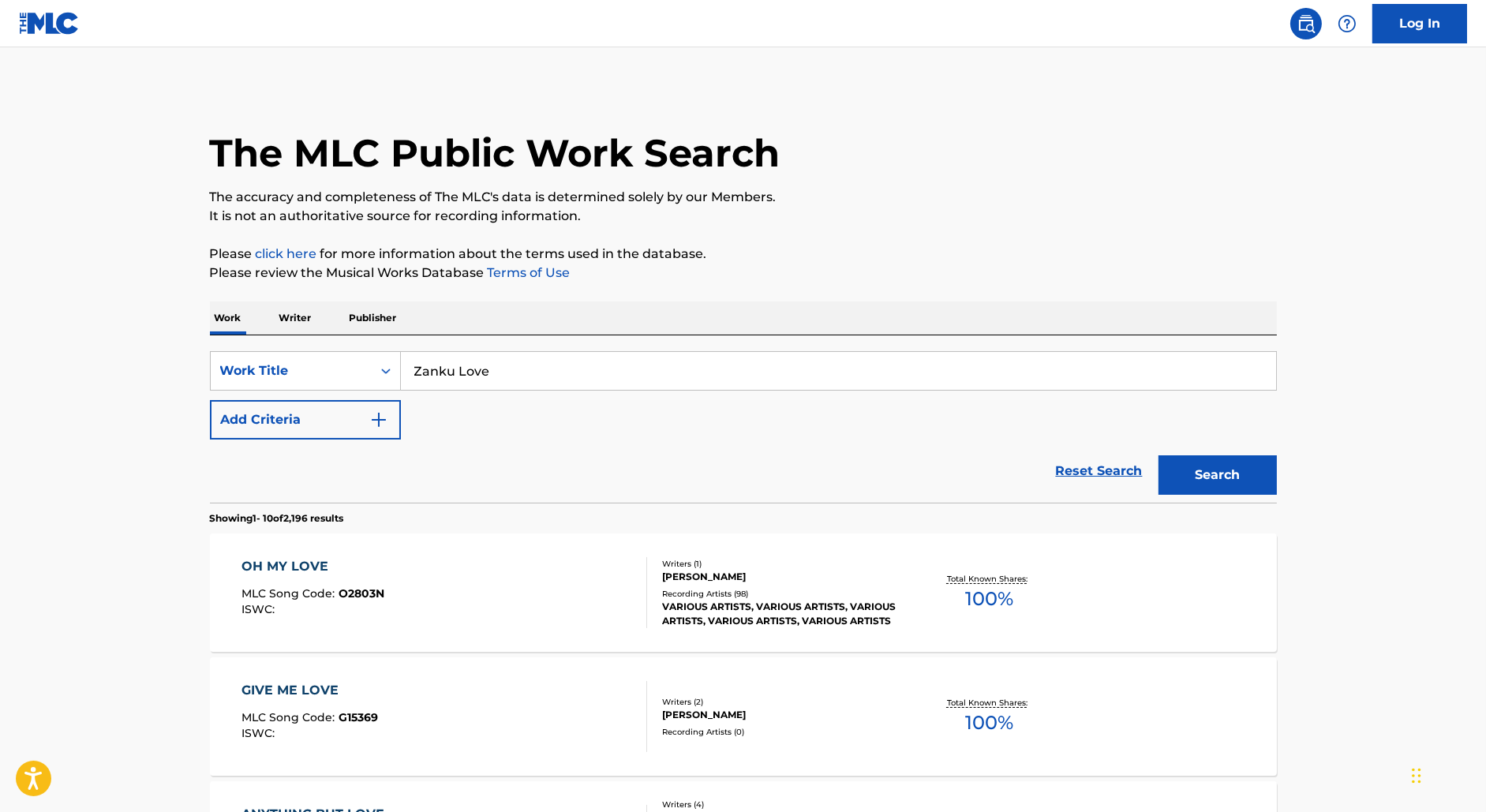
click at [1223, 470] on button "Search" at bounding box center [1217, 474] width 118 height 39
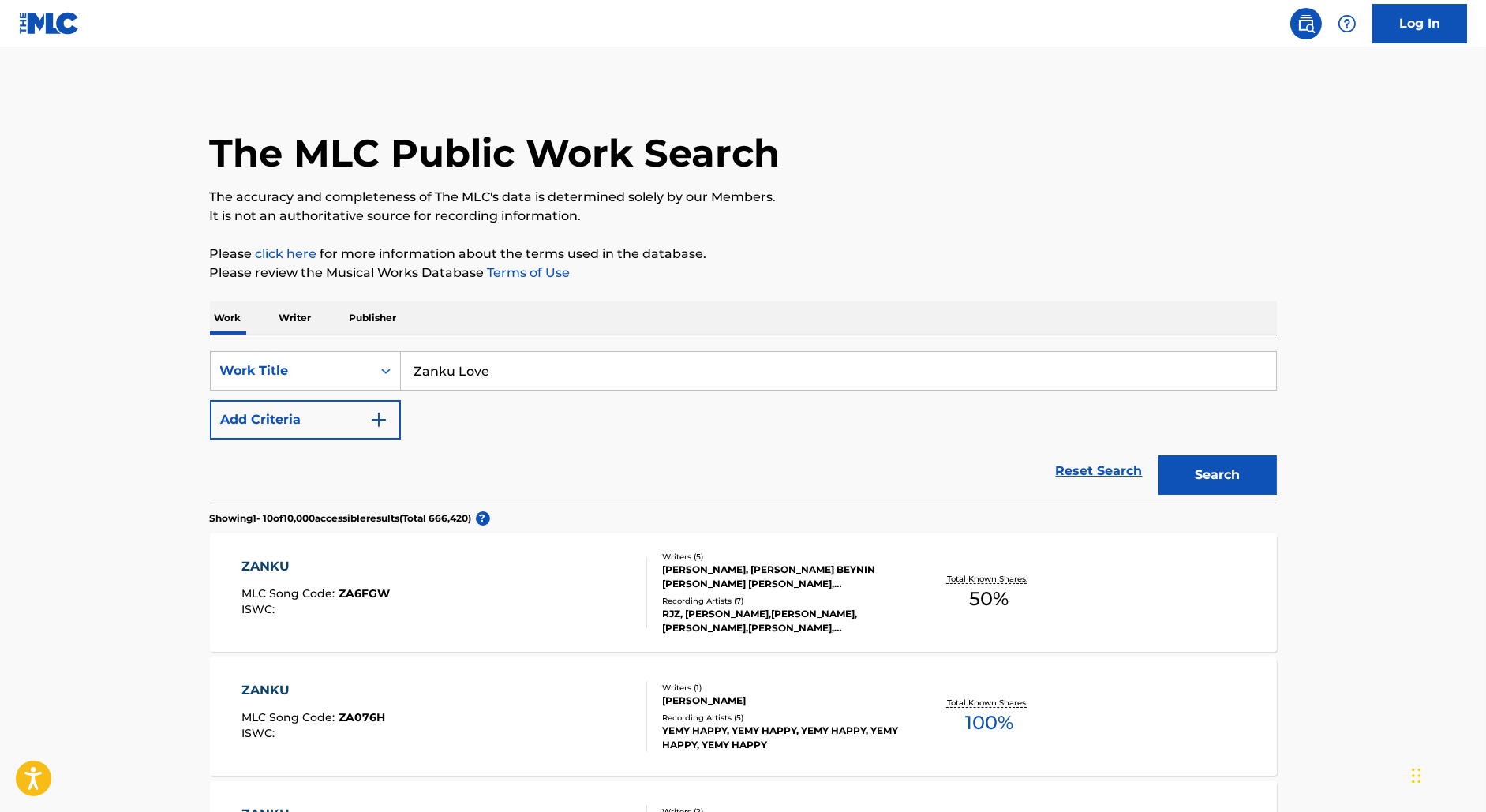
click at [310, 412] on button "Add Criteria" at bounding box center [305, 419] width 191 height 39
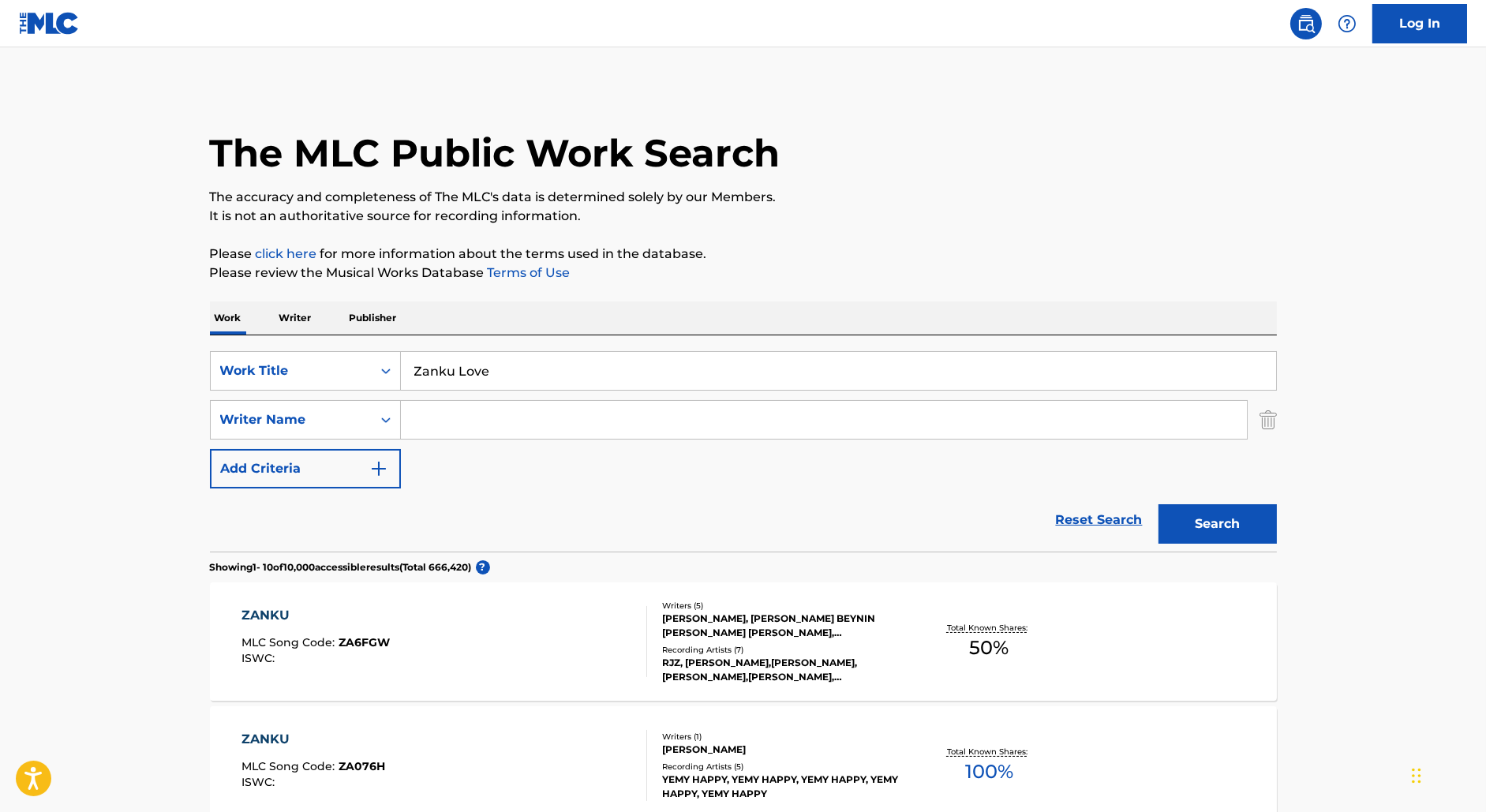
click at [503, 412] on input "Search Form" at bounding box center [824, 419] width 846 height 38
type input "[PERSON_NAME]"
click at [1159, 504] on button "Search" at bounding box center [1217, 523] width 118 height 39
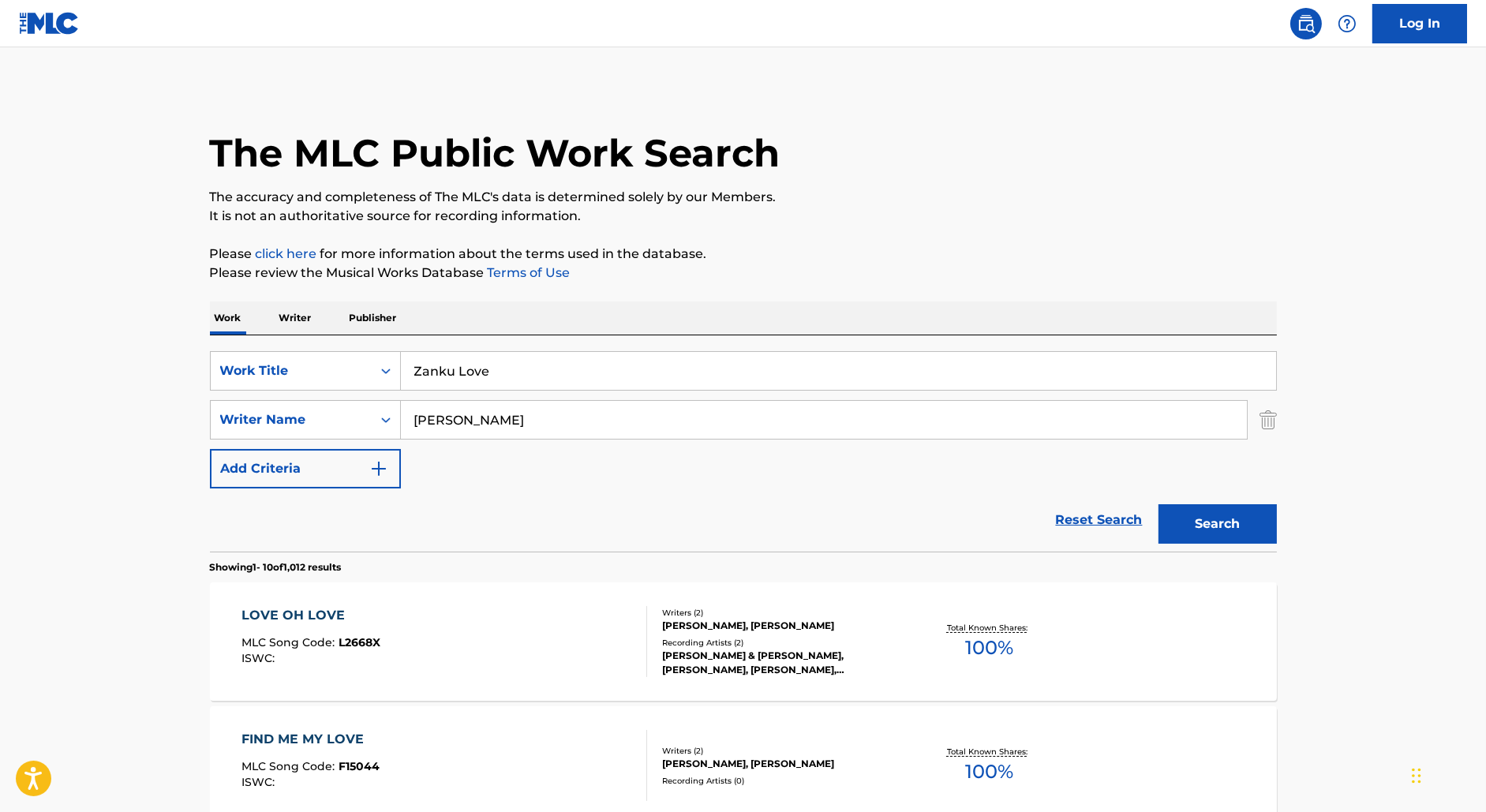
click at [1159, 504] on button "Search" at bounding box center [1217, 523] width 118 height 39
click at [294, 314] on p "Writer" at bounding box center [296, 318] width 42 height 33
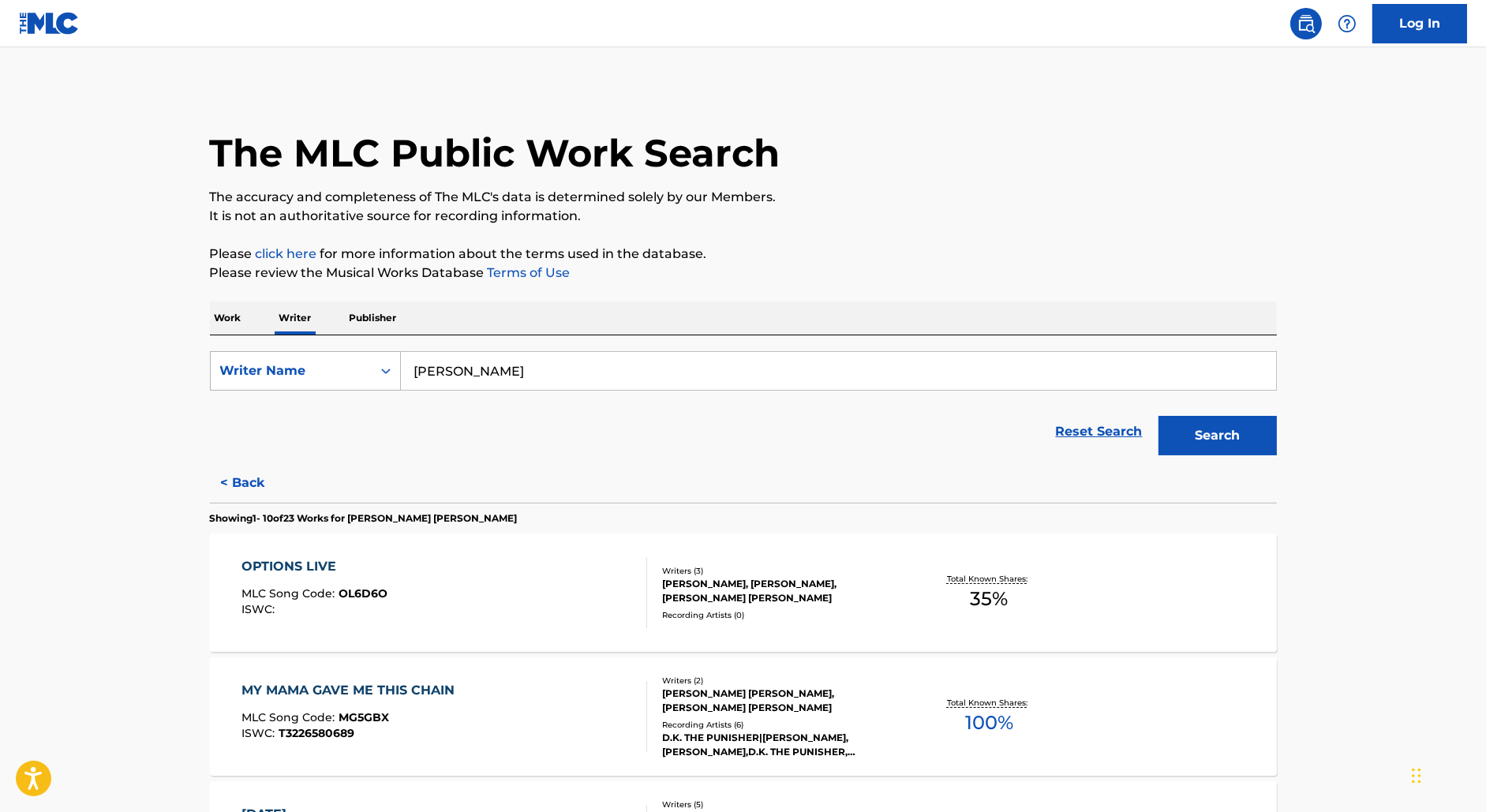
drag, startPoint x: 456, startPoint y: 369, endPoint x: 368, endPoint y: 369, distance: 88.0
click at [368, 369] on div "SearchWithCriteriae817707e-12d4-45eb-a0ac-a4a35dc7ee07 Writer Name [PERSON_NAME]" at bounding box center [743, 370] width 1067 height 39
type input "[PERSON_NAME]"
click at [1159, 416] on button "Search" at bounding box center [1217, 435] width 118 height 39
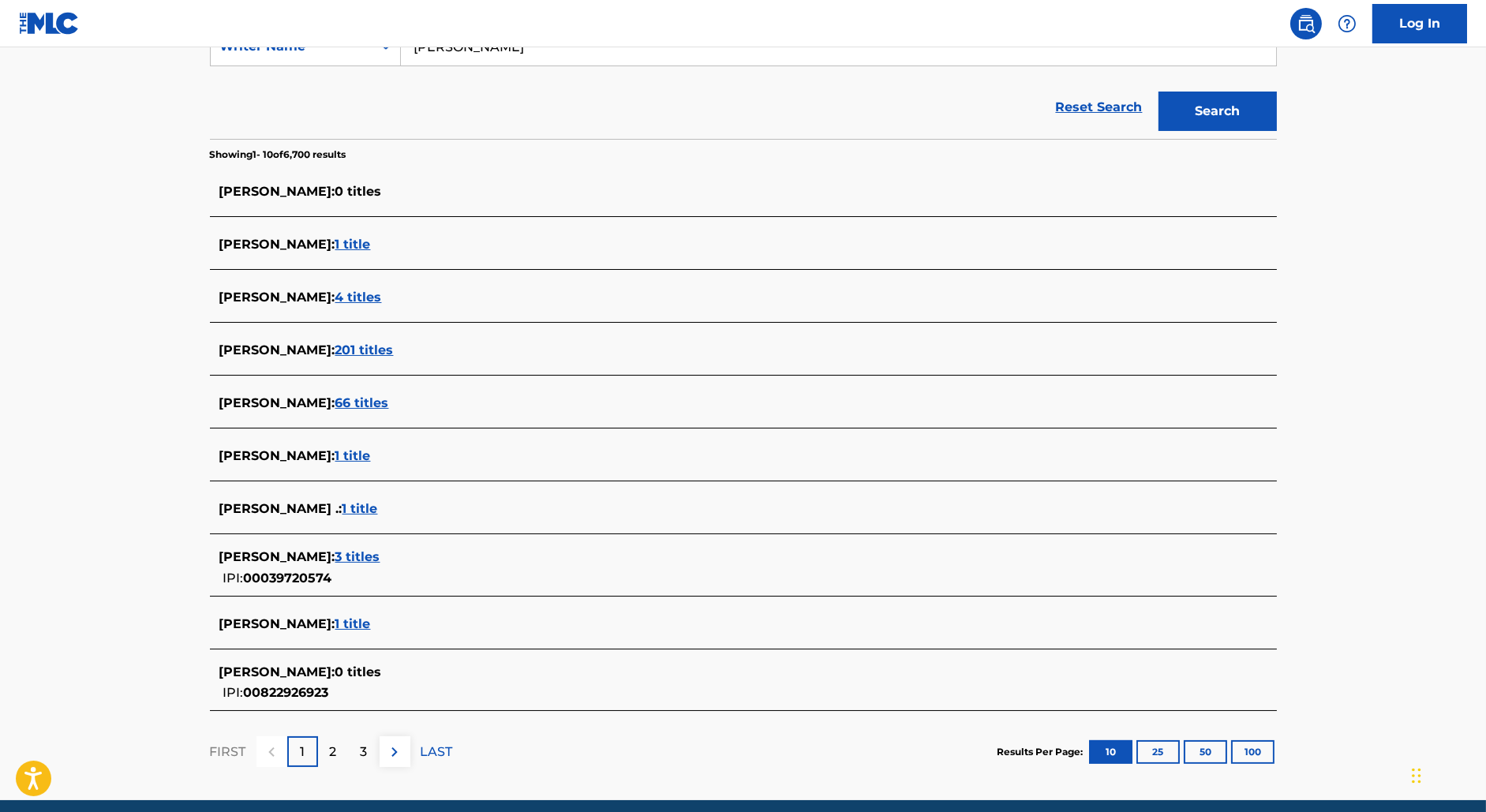
scroll to position [387, 0]
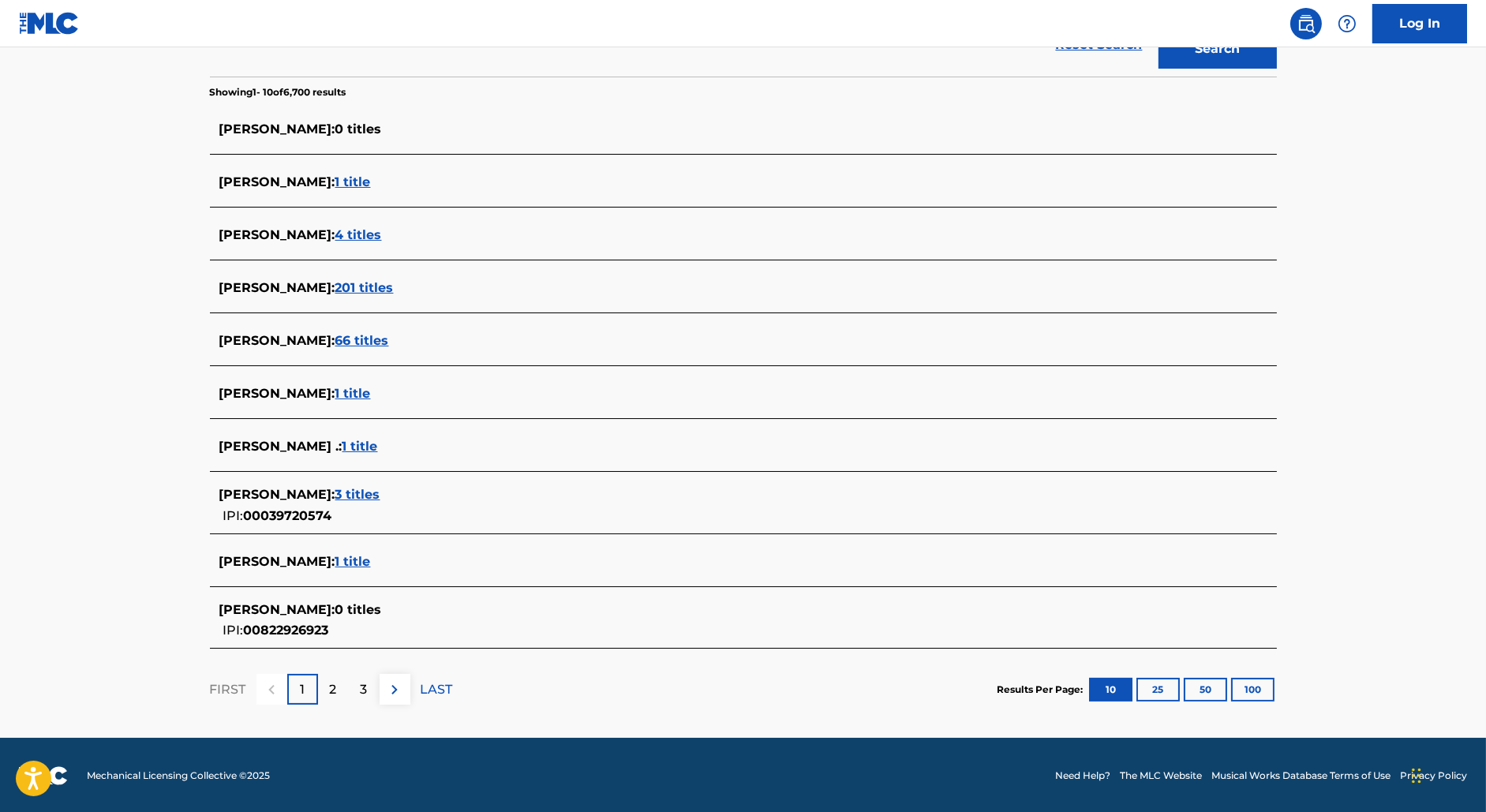
click at [382, 486] on div "[PERSON_NAME] : 3 titles" at bounding box center [723, 495] width 1007 height 19
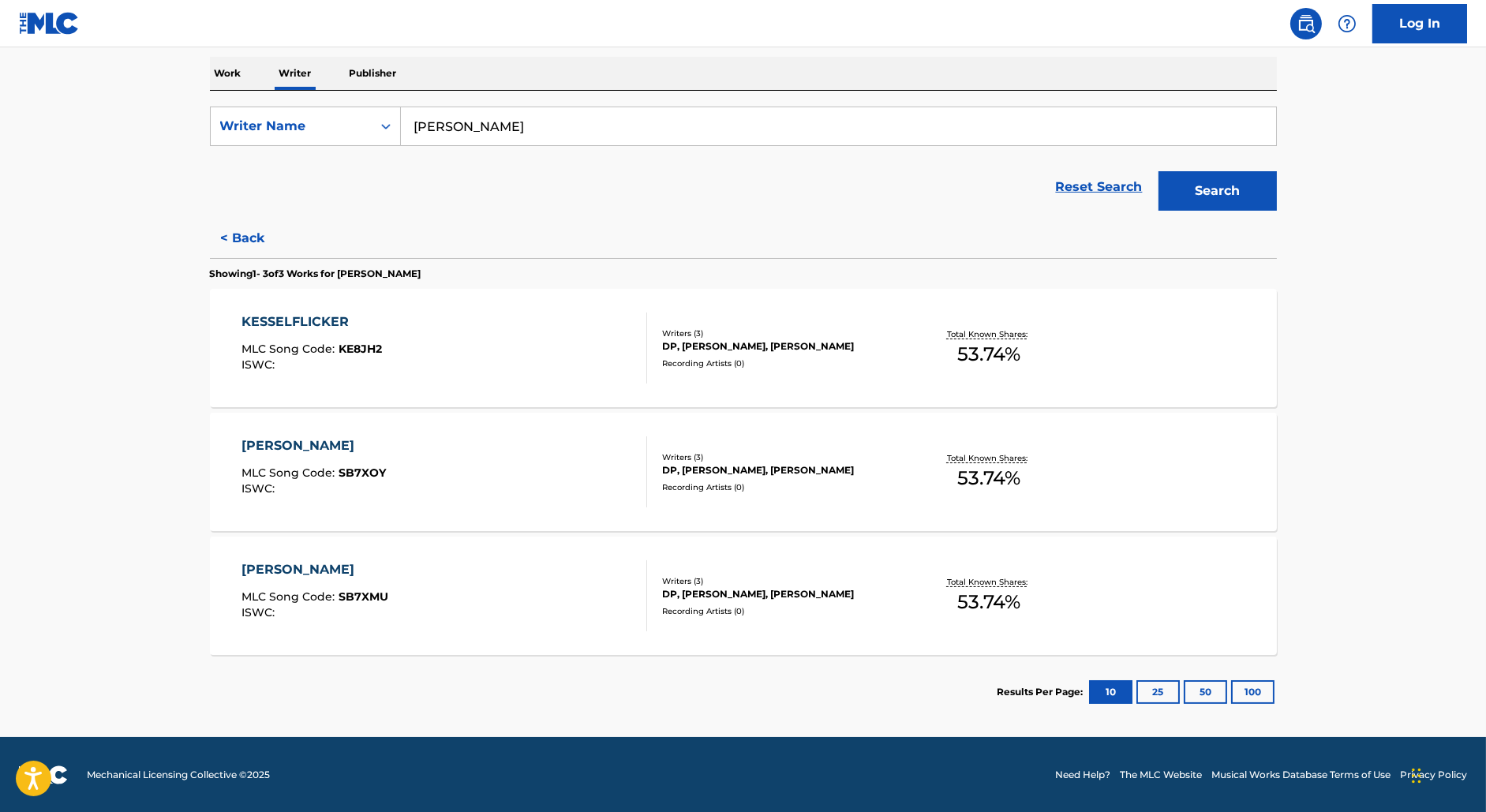
scroll to position [0, 0]
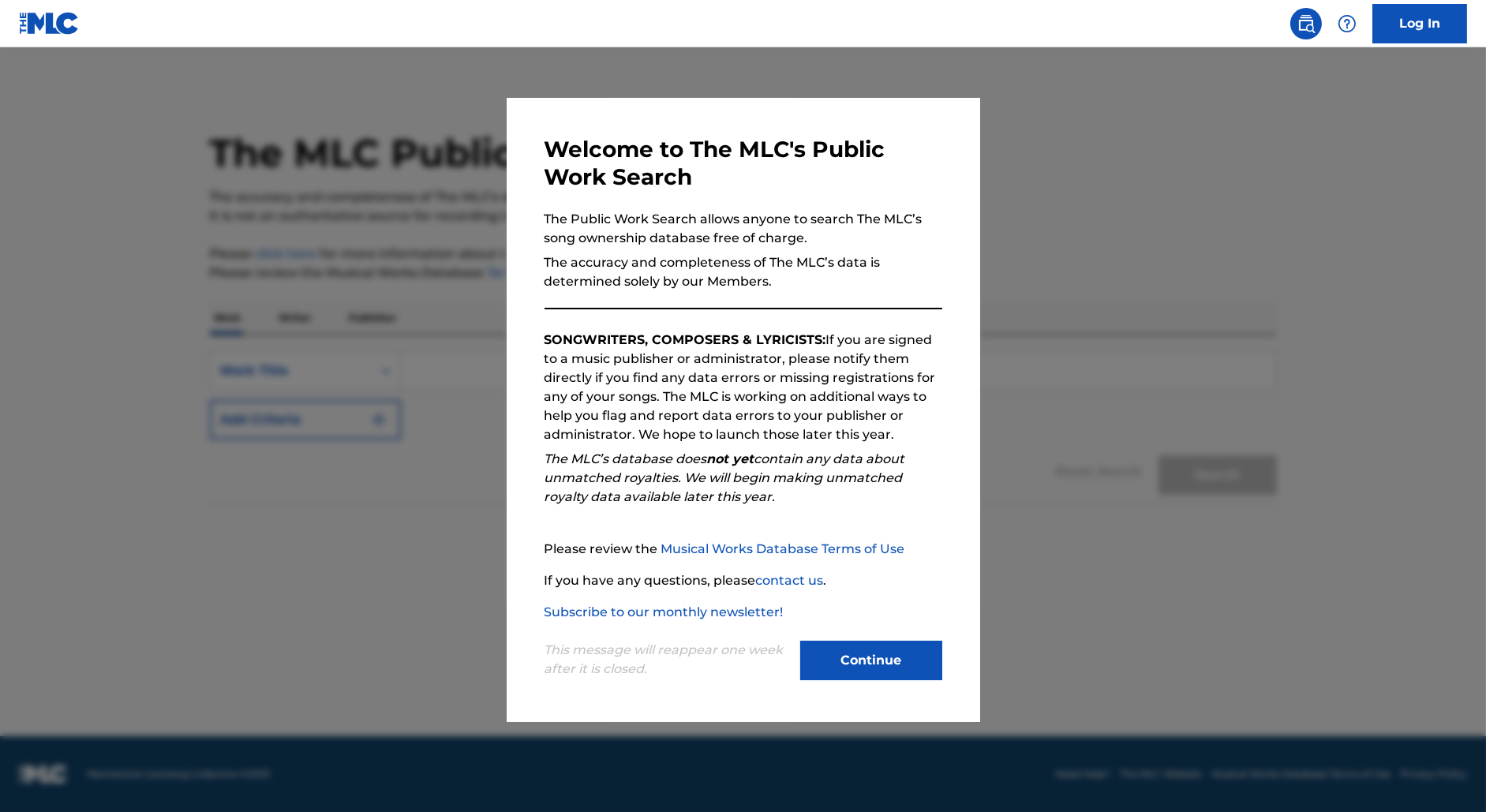
click at [460, 244] on div at bounding box center [743, 453] width 1486 height 812
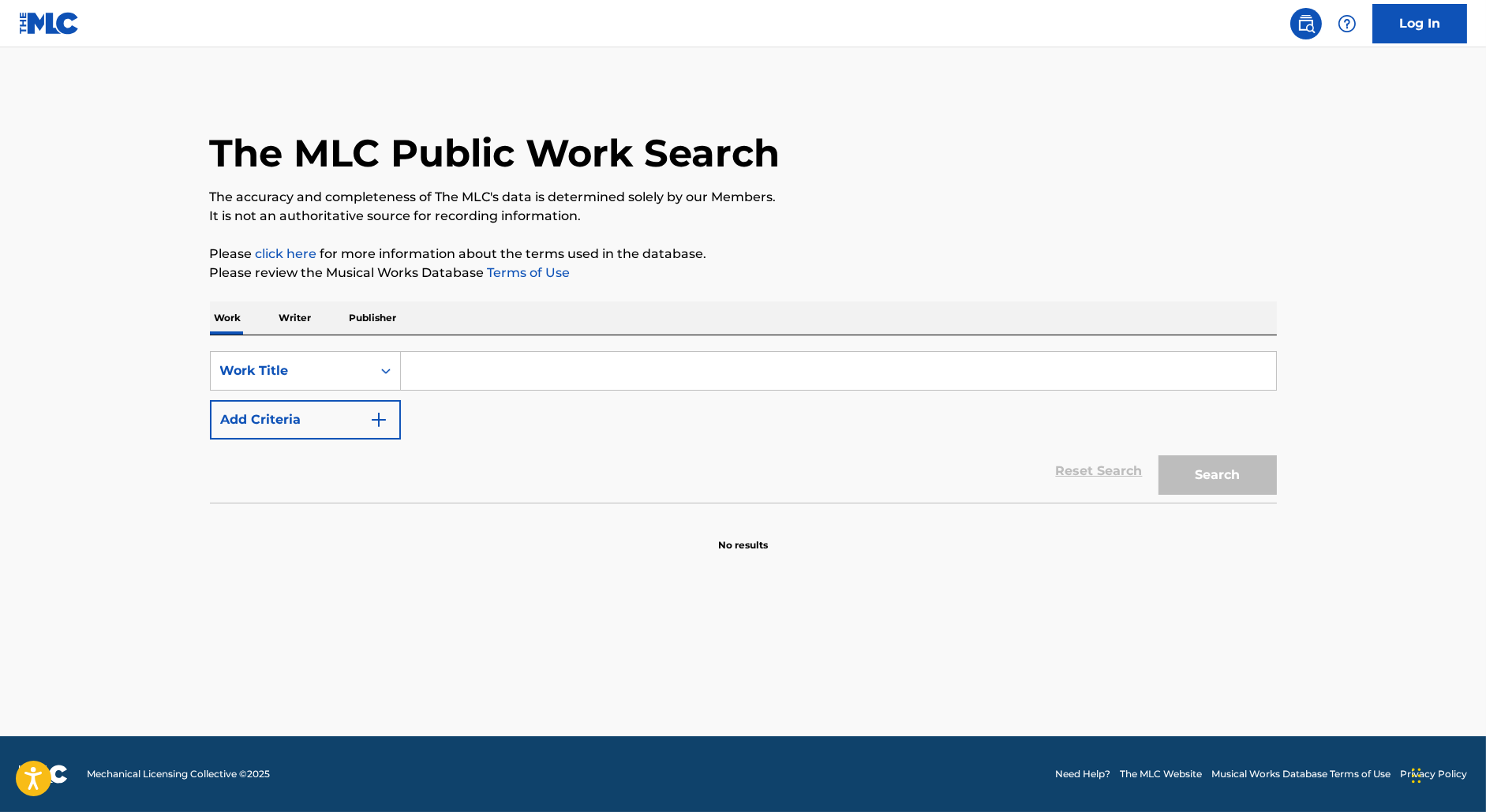
click at [436, 359] on input "Search Form" at bounding box center [838, 370] width 875 height 38
click at [366, 367] on div "Work Title" at bounding box center [291, 371] width 161 height 30
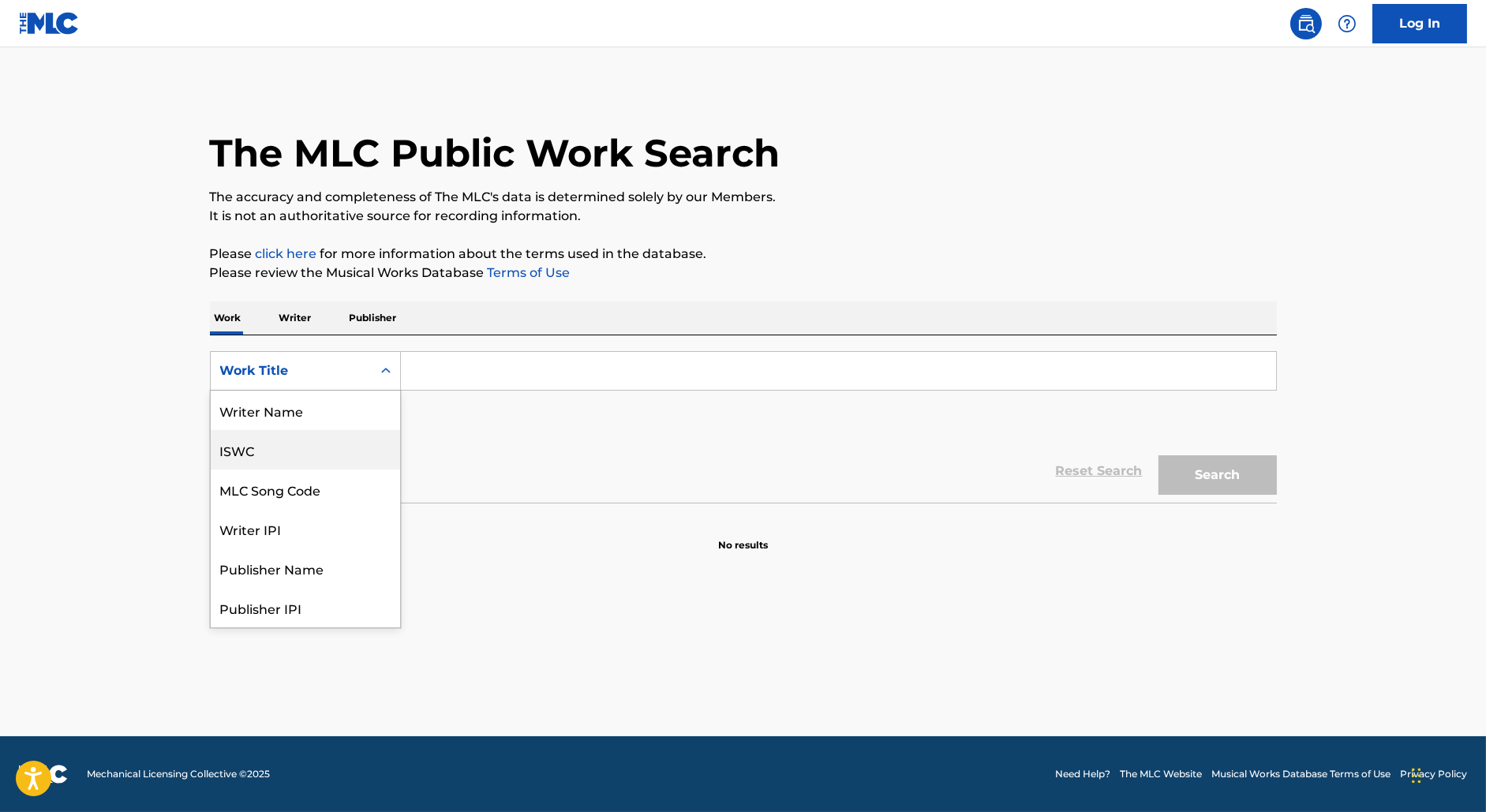
click at [284, 447] on div "ISWC" at bounding box center [305, 450] width 189 height 39
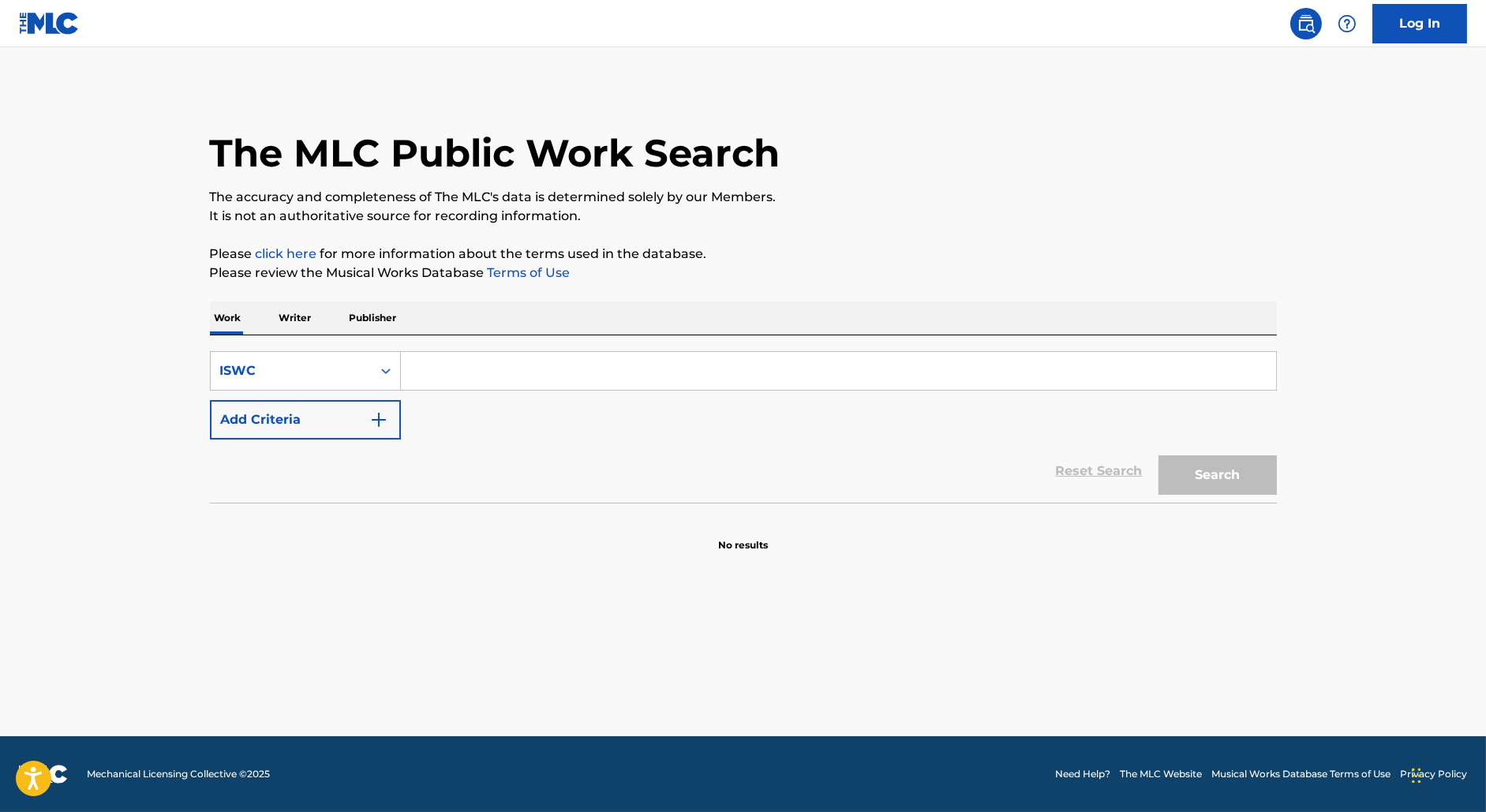
click at [427, 377] on input "Search Form" at bounding box center [838, 370] width 875 height 38
paste input "T3184291445"
click at [1159, 455] on button "Search" at bounding box center [1217, 474] width 118 height 39
click at [490, 374] on input "T3184291445" at bounding box center [838, 370] width 875 height 38
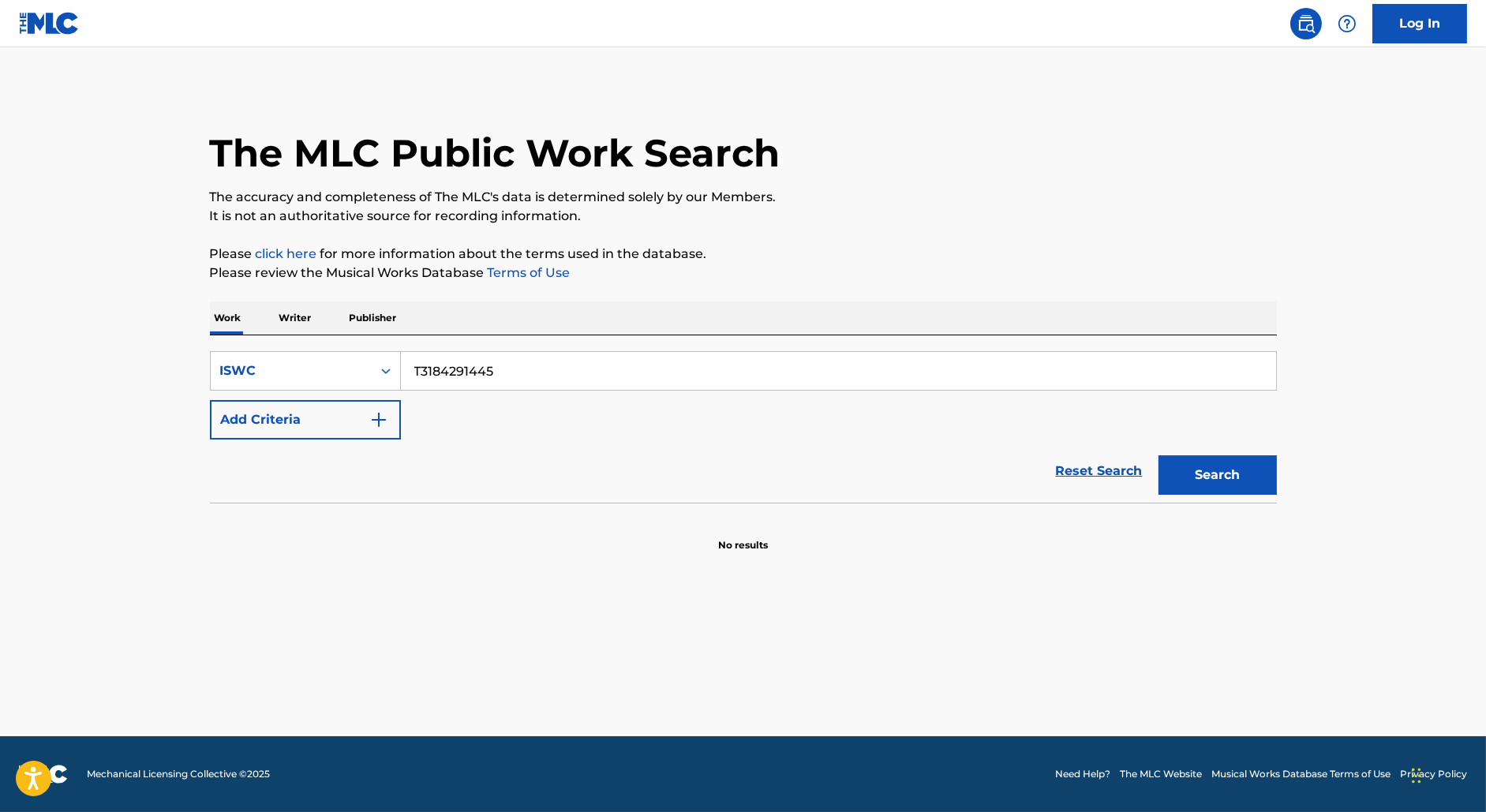
paste input "7761"
click at [1159, 455] on button "Search" at bounding box center [1217, 474] width 118 height 39
click at [464, 382] on input "T3184297761" at bounding box center [838, 370] width 875 height 38
click at [455, 367] on input "T3184297761" at bounding box center [838, 370] width 875 height 38
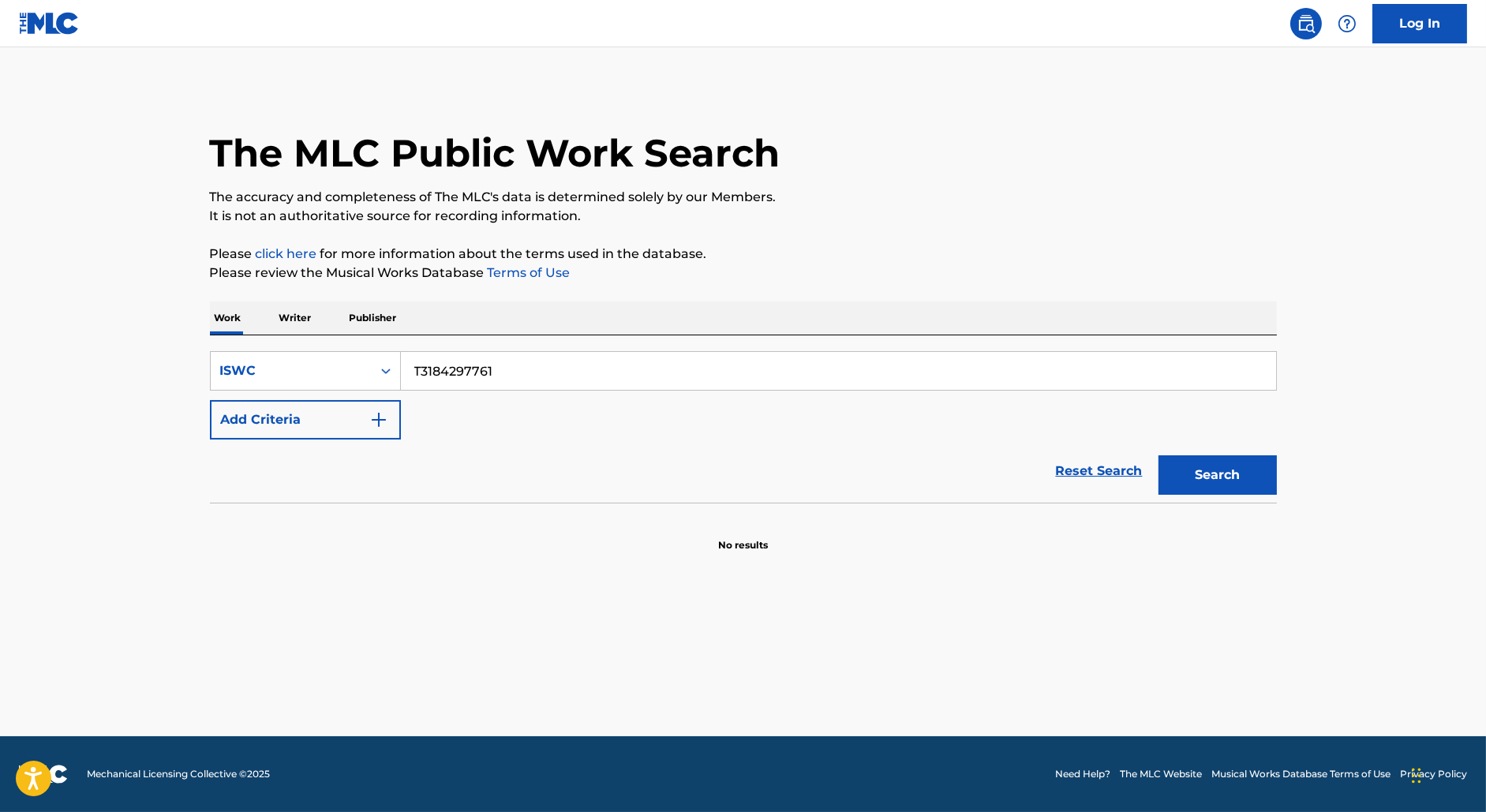
paste input "1467"
type input "T3184291467"
click at [1159, 455] on button "Search" at bounding box center [1217, 474] width 118 height 39
click at [306, 317] on p "Writer" at bounding box center [296, 318] width 42 height 33
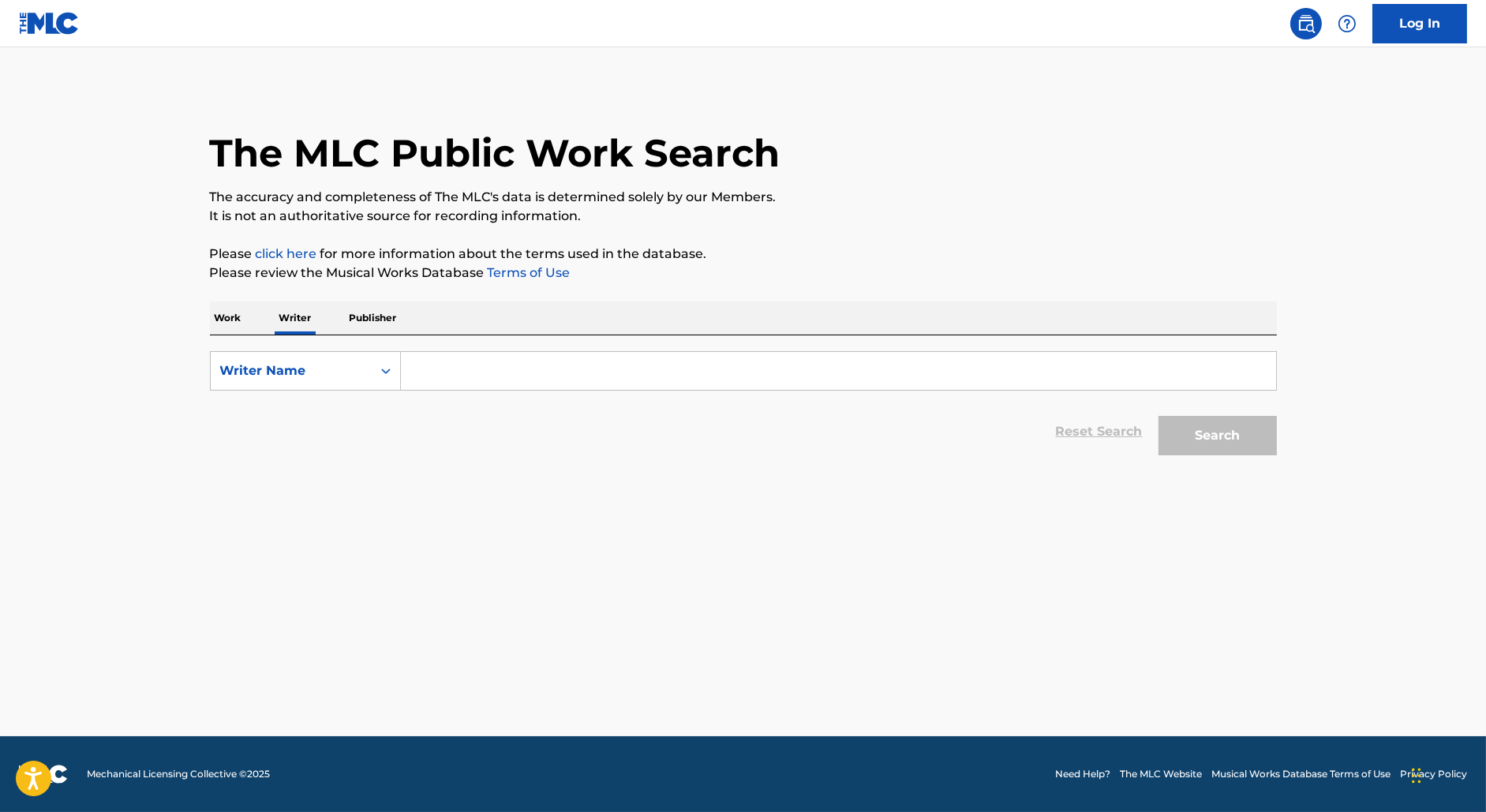
click at [517, 383] on input "Search Form" at bounding box center [838, 370] width 875 height 38
paste input "Richard Owusu-Agyeman"
click at [1159, 416] on button "Search" at bounding box center [1217, 435] width 118 height 39
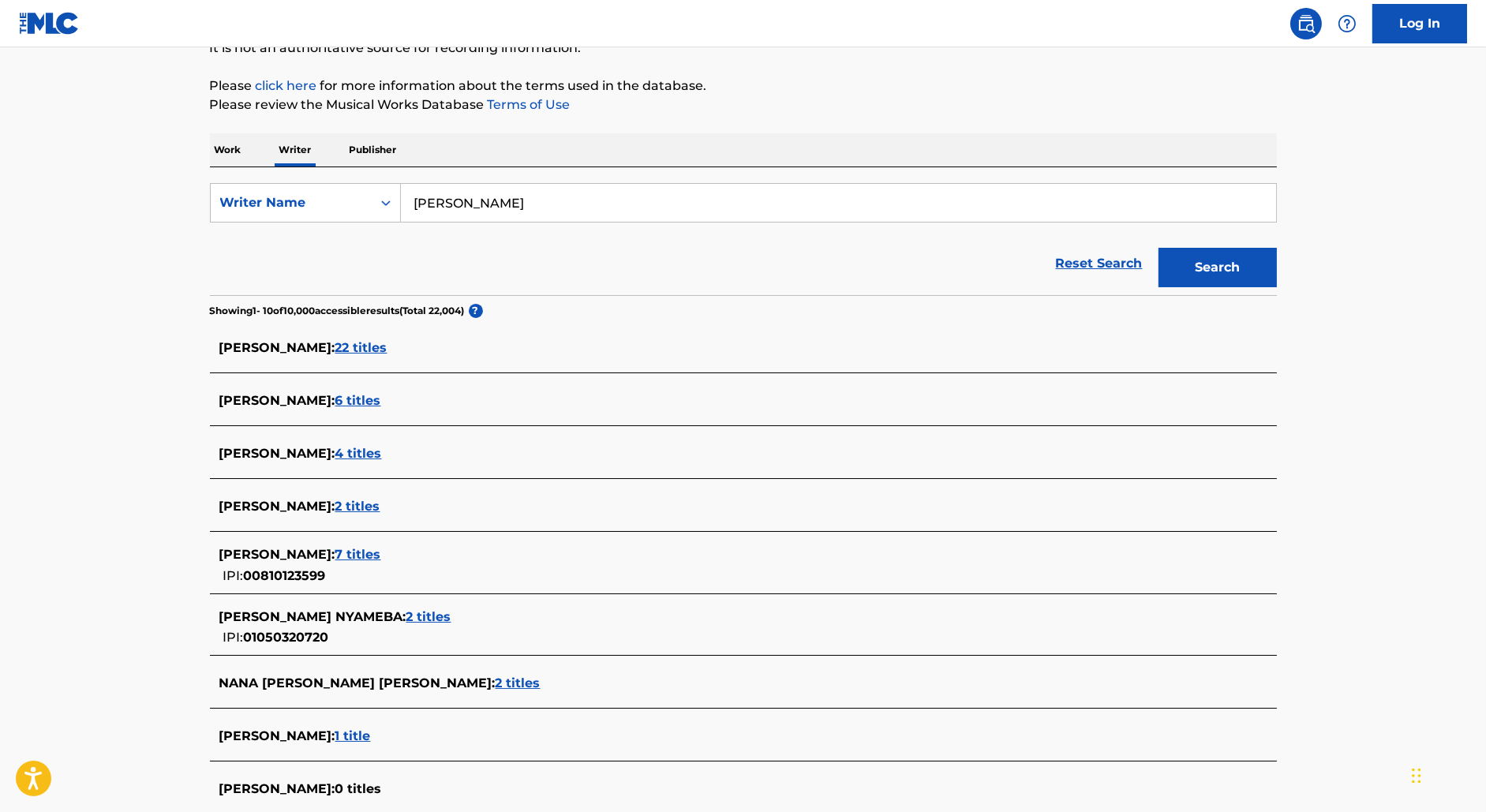
scroll to position [171, 0]
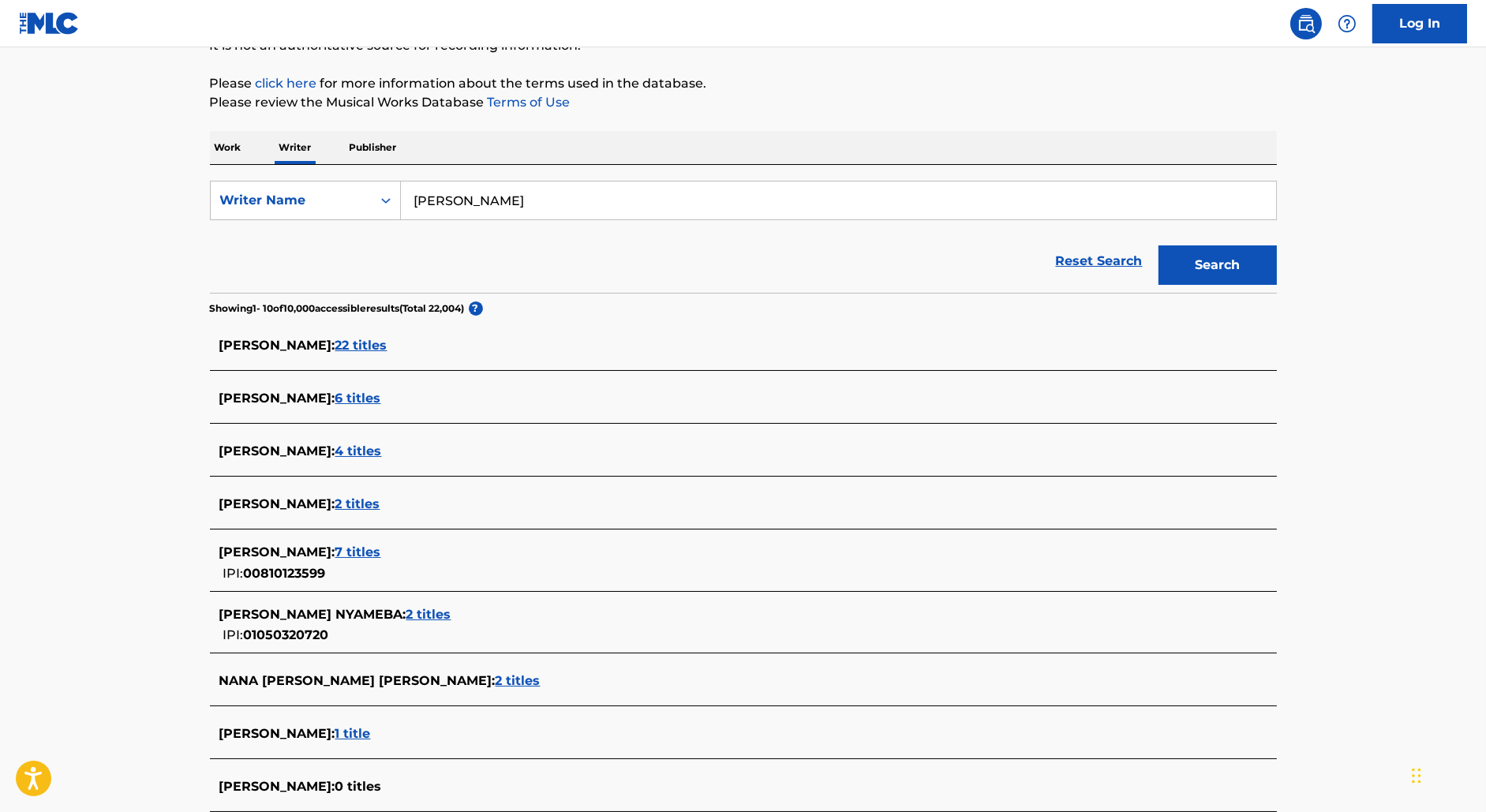
click at [382, 550] on span "7 titles" at bounding box center [358, 551] width 46 height 15
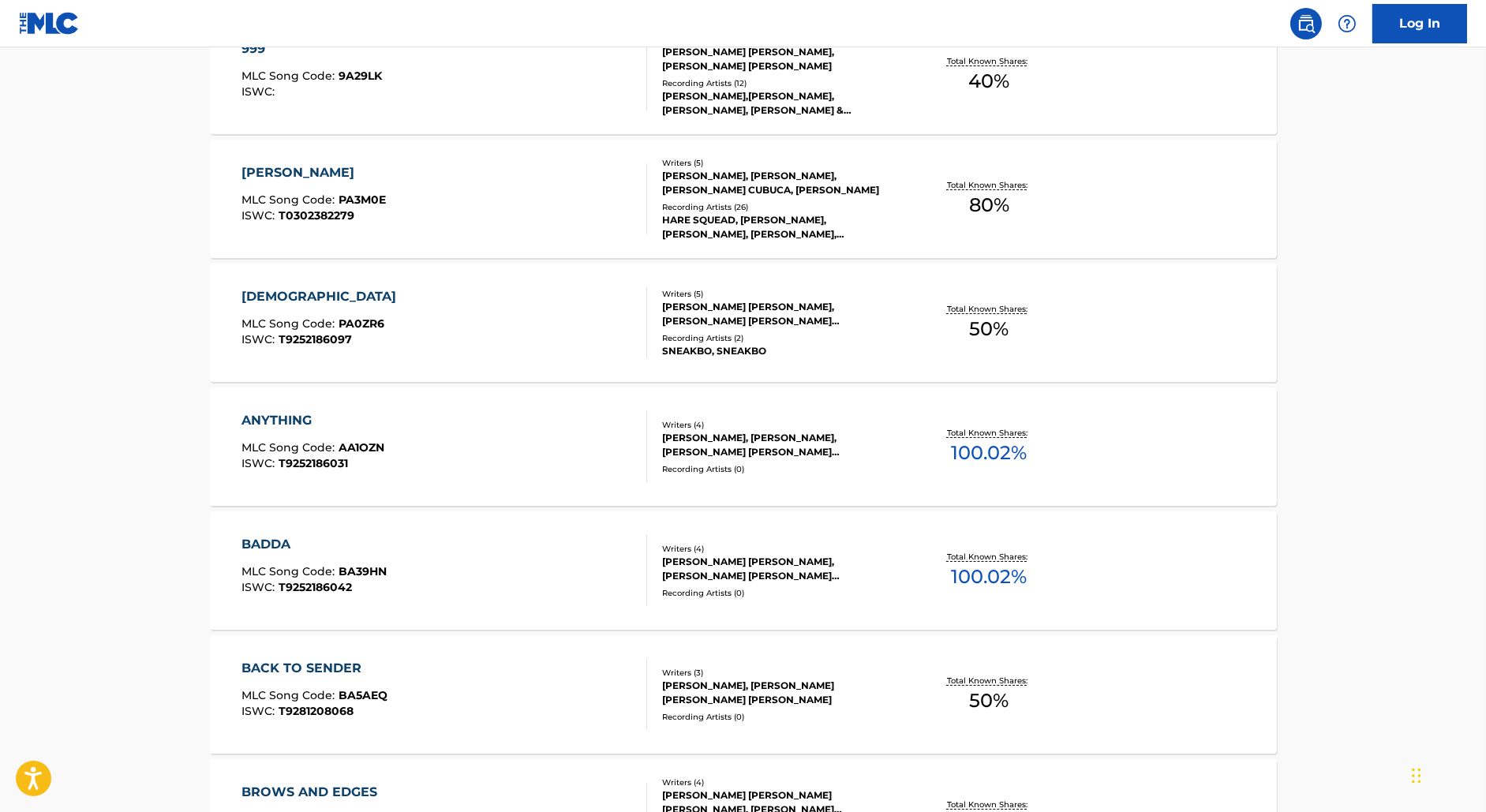
scroll to position [0, 0]
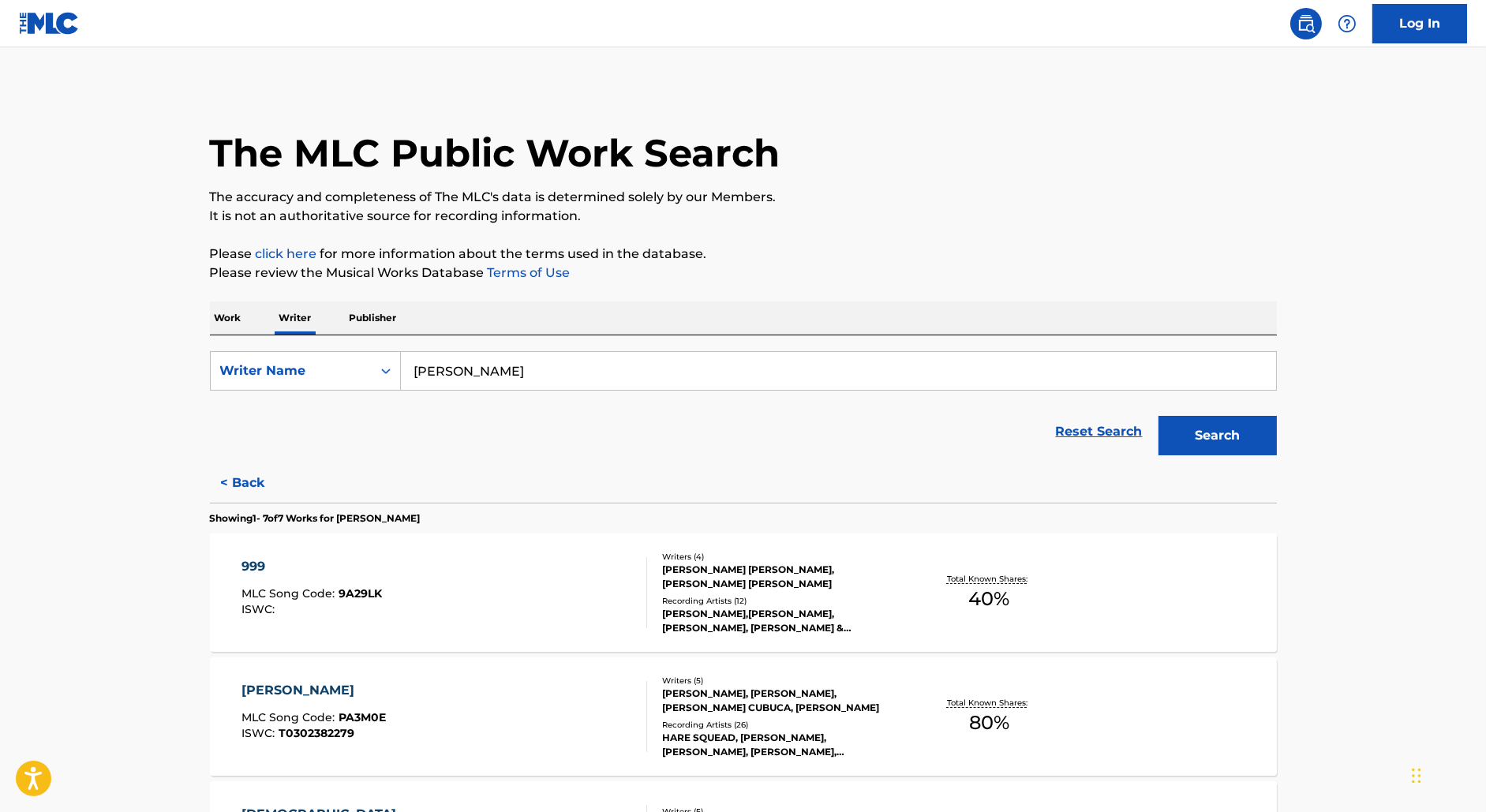
click at [498, 379] on input "Richard Owusu-Agyeman" at bounding box center [838, 370] width 875 height 38
type input "Marvin Morgan"
click at [1159, 416] on button "Search" at bounding box center [1217, 435] width 118 height 39
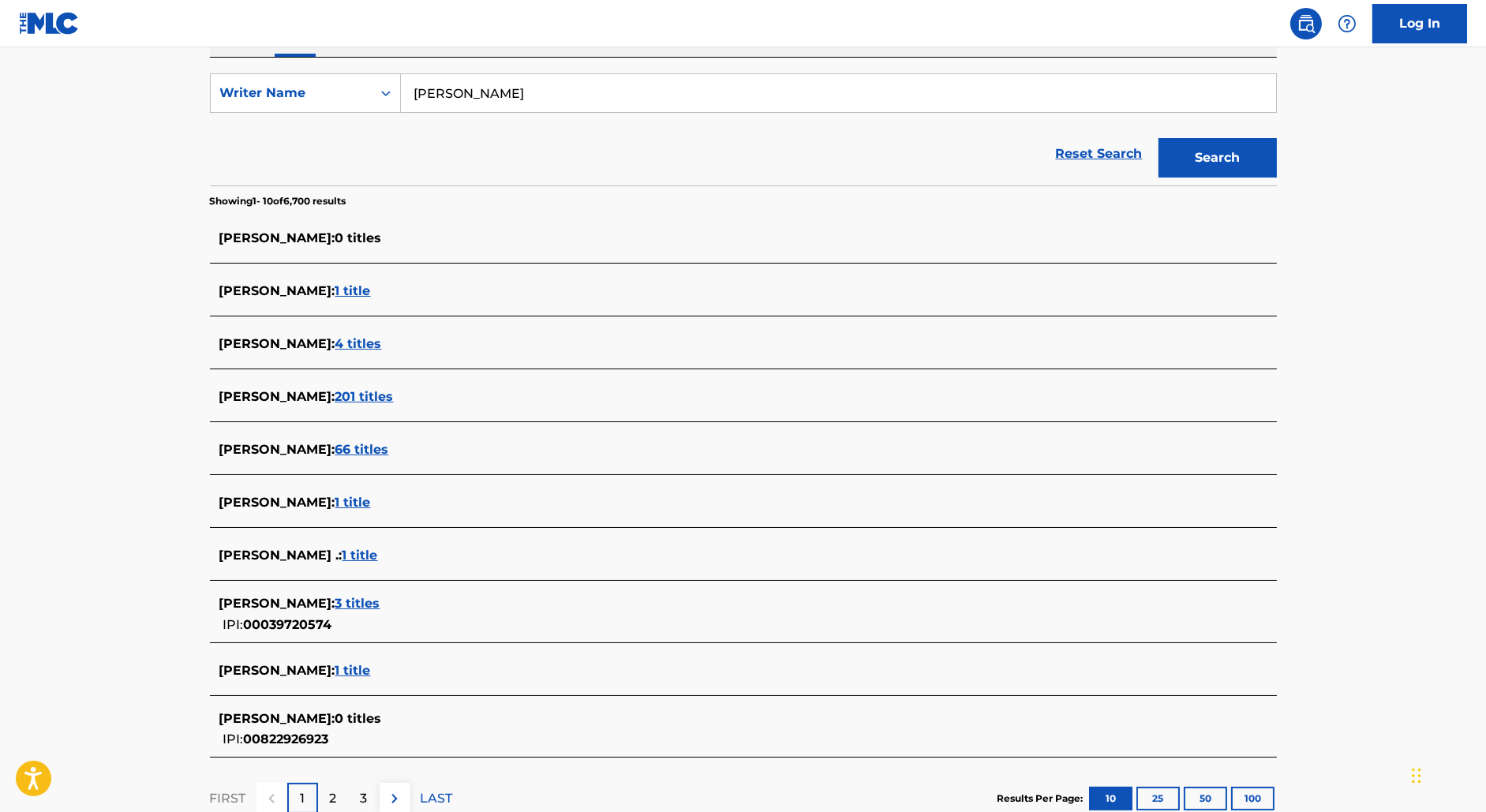
scroll to position [387, 0]
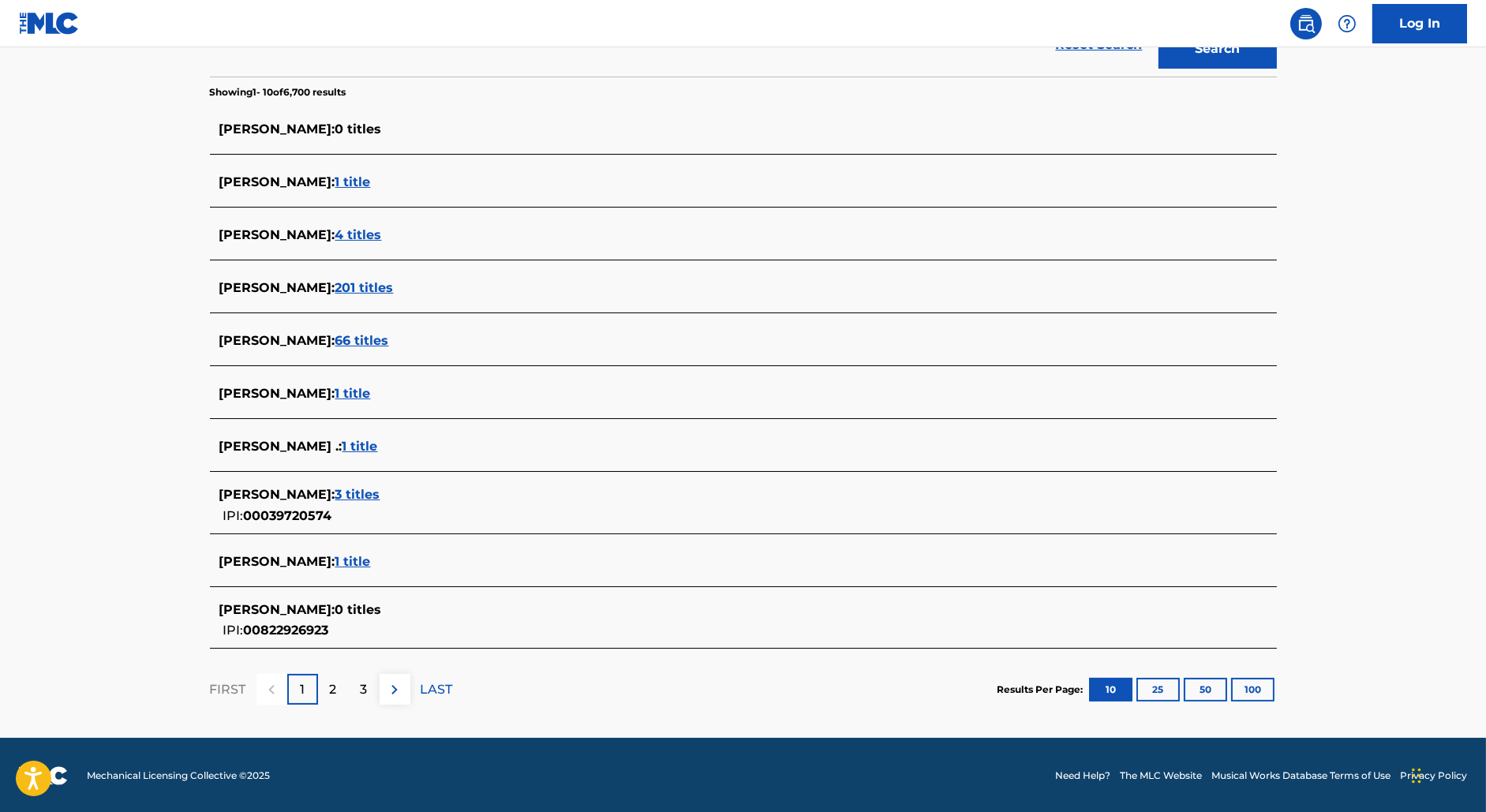
click at [371, 496] on span "3 titles" at bounding box center [357, 494] width 45 height 15
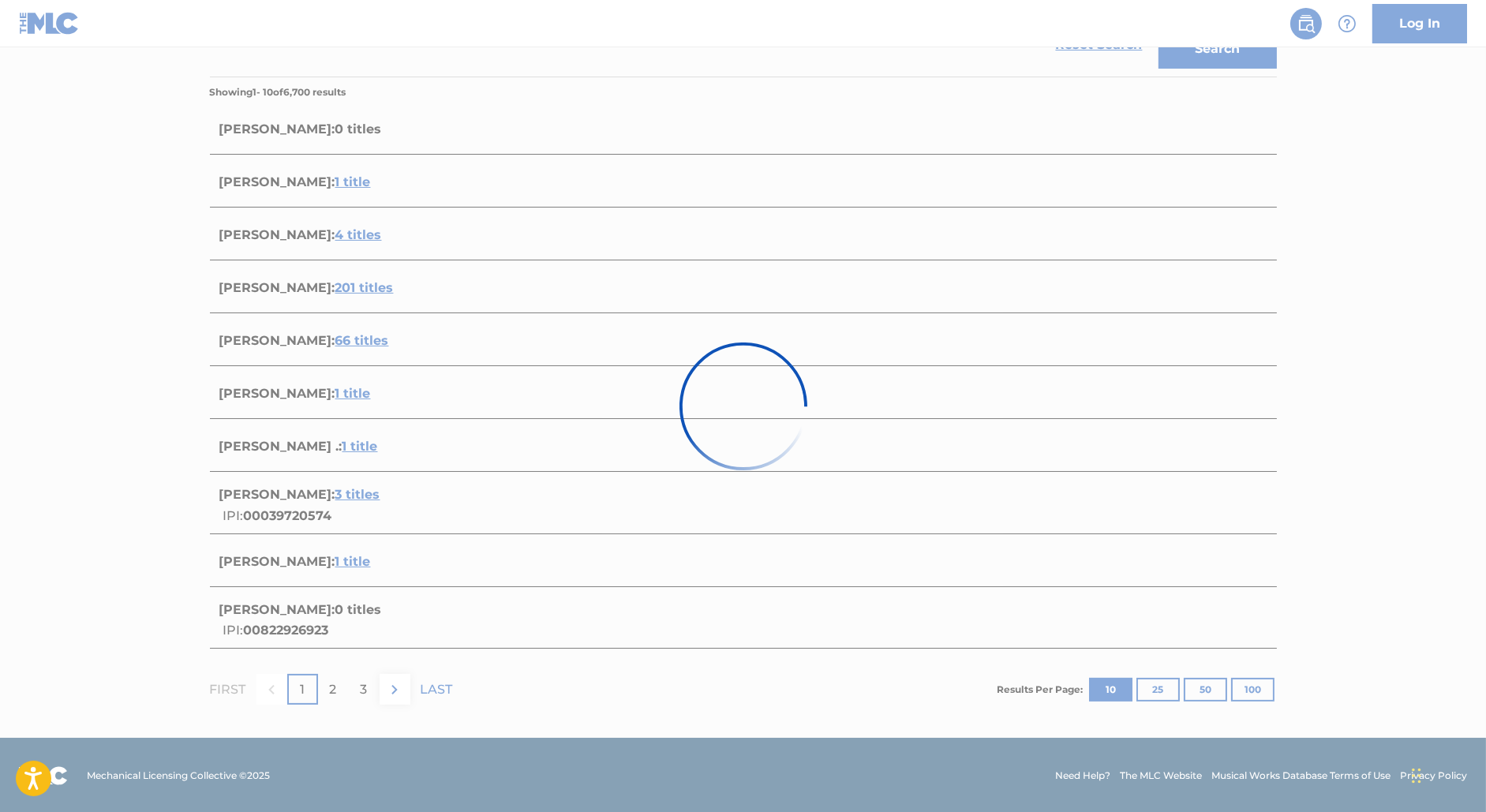
scroll to position [245, 0]
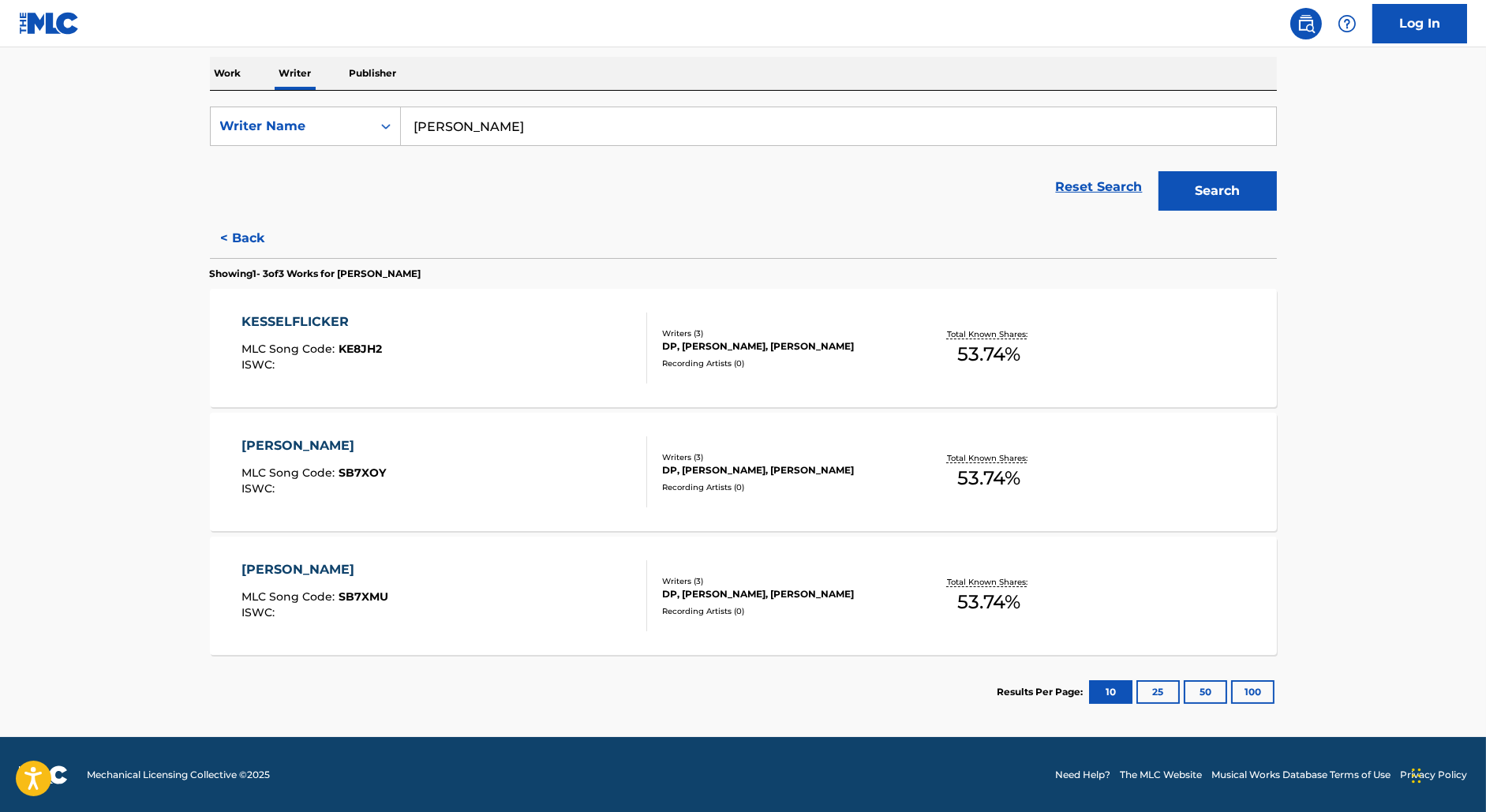
click at [243, 234] on button "< Back" at bounding box center [257, 238] width 95 height 39
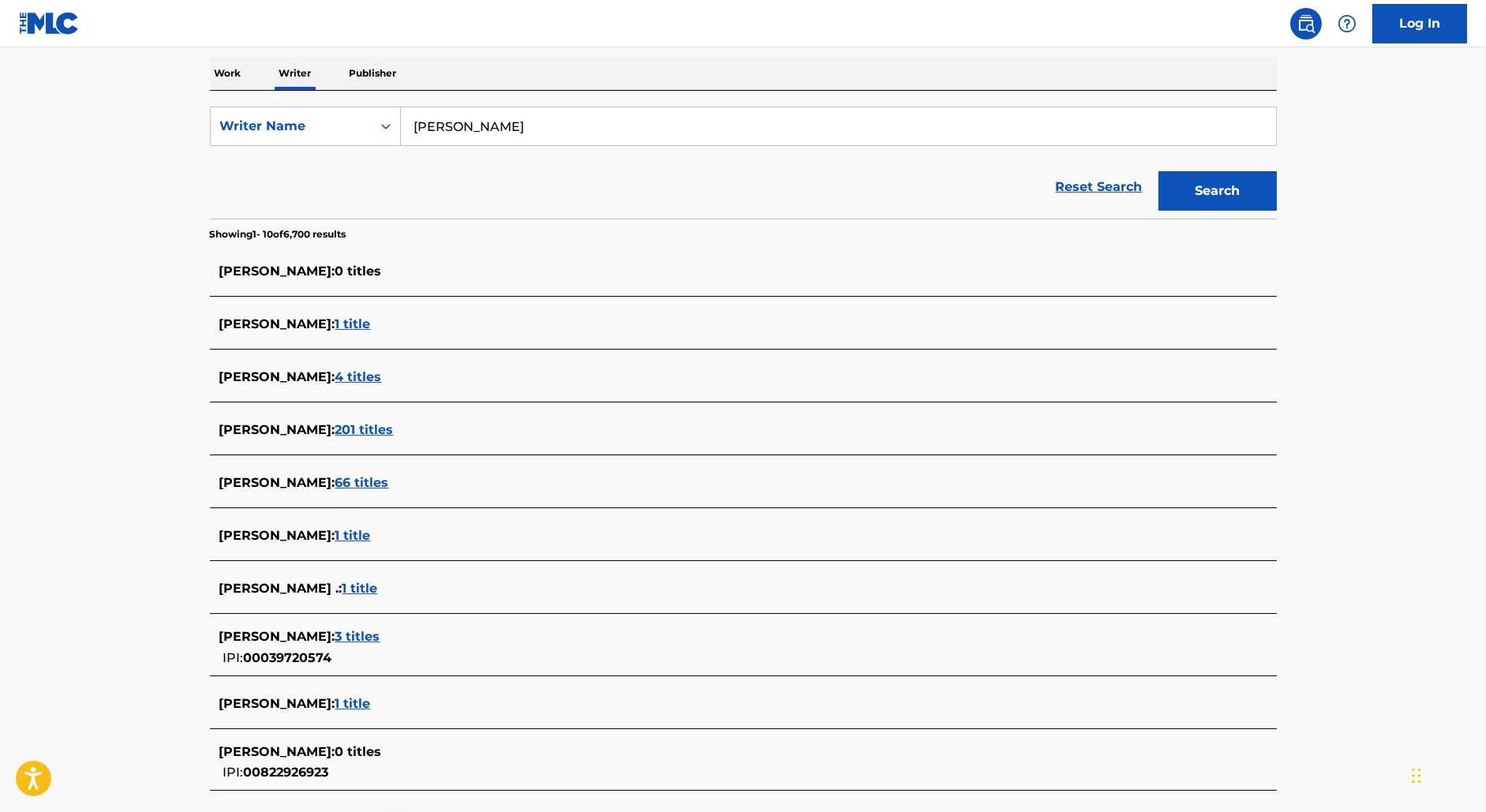
click at [335, 432] on span "201 titles" at bounding box center [364, 430] width 59 height 15
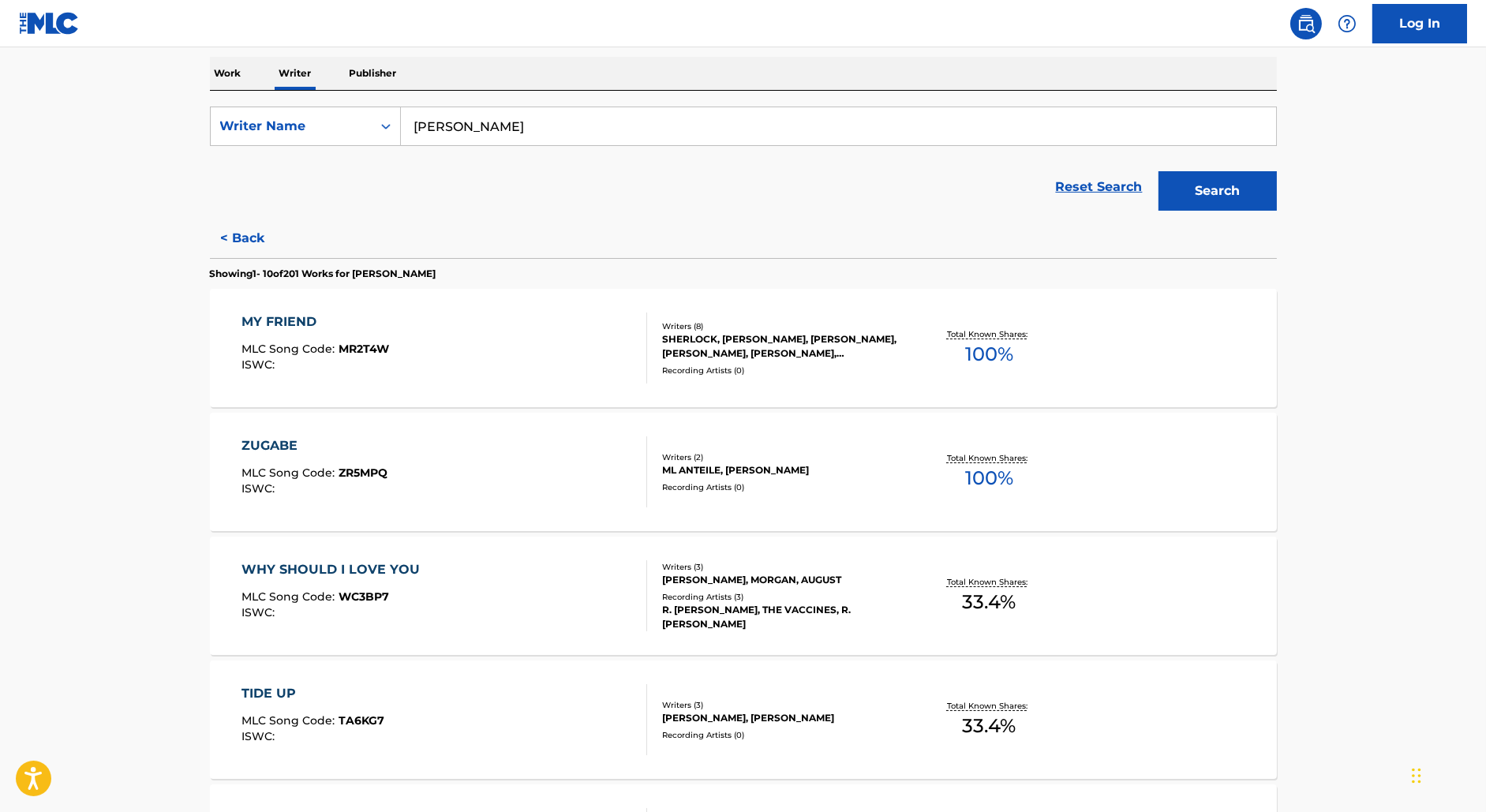
click at [249, 226] on button "< Back" at bounding box center [257, 238] width 95 height 39
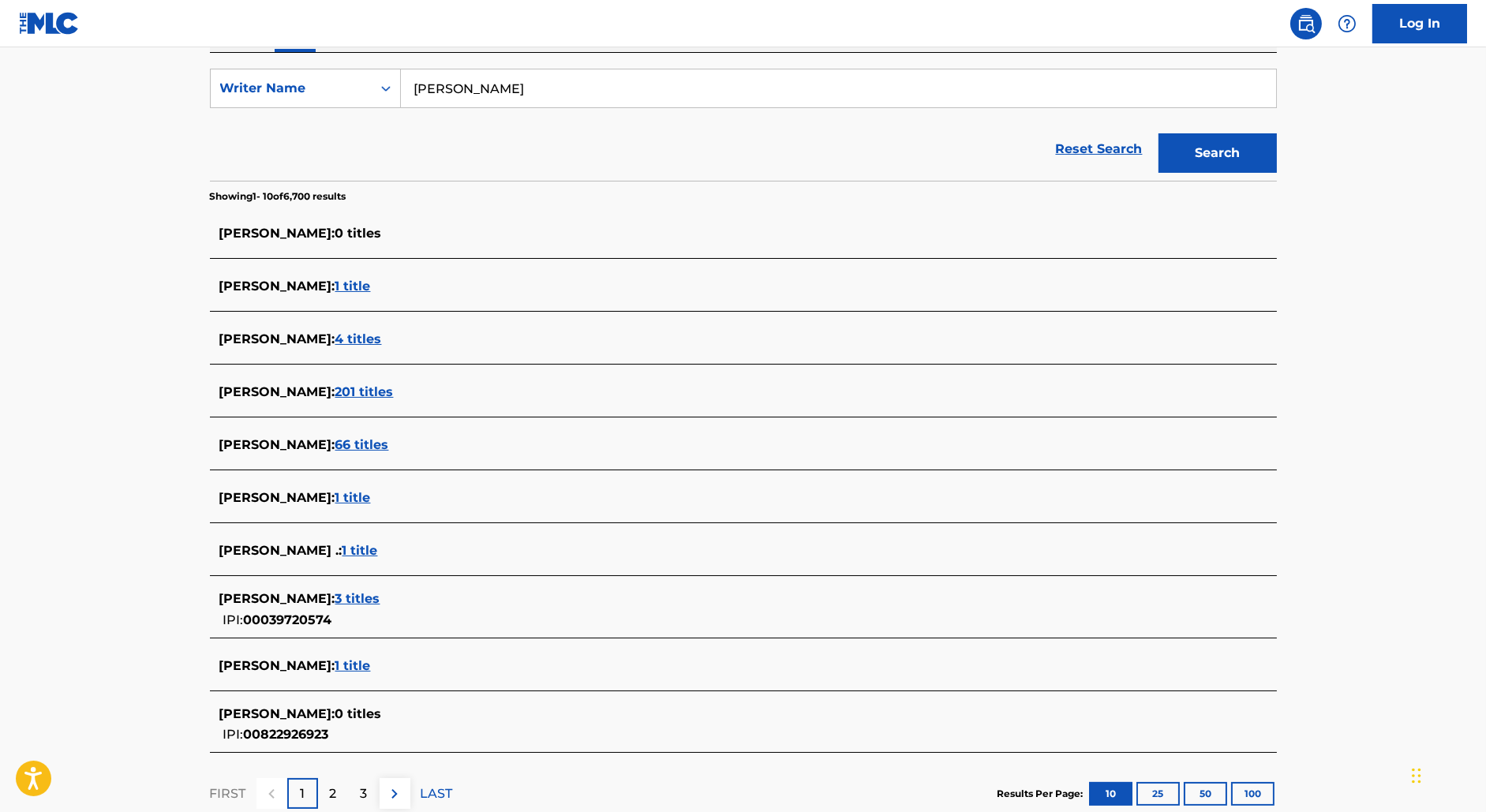
scroll to position [286, 0]
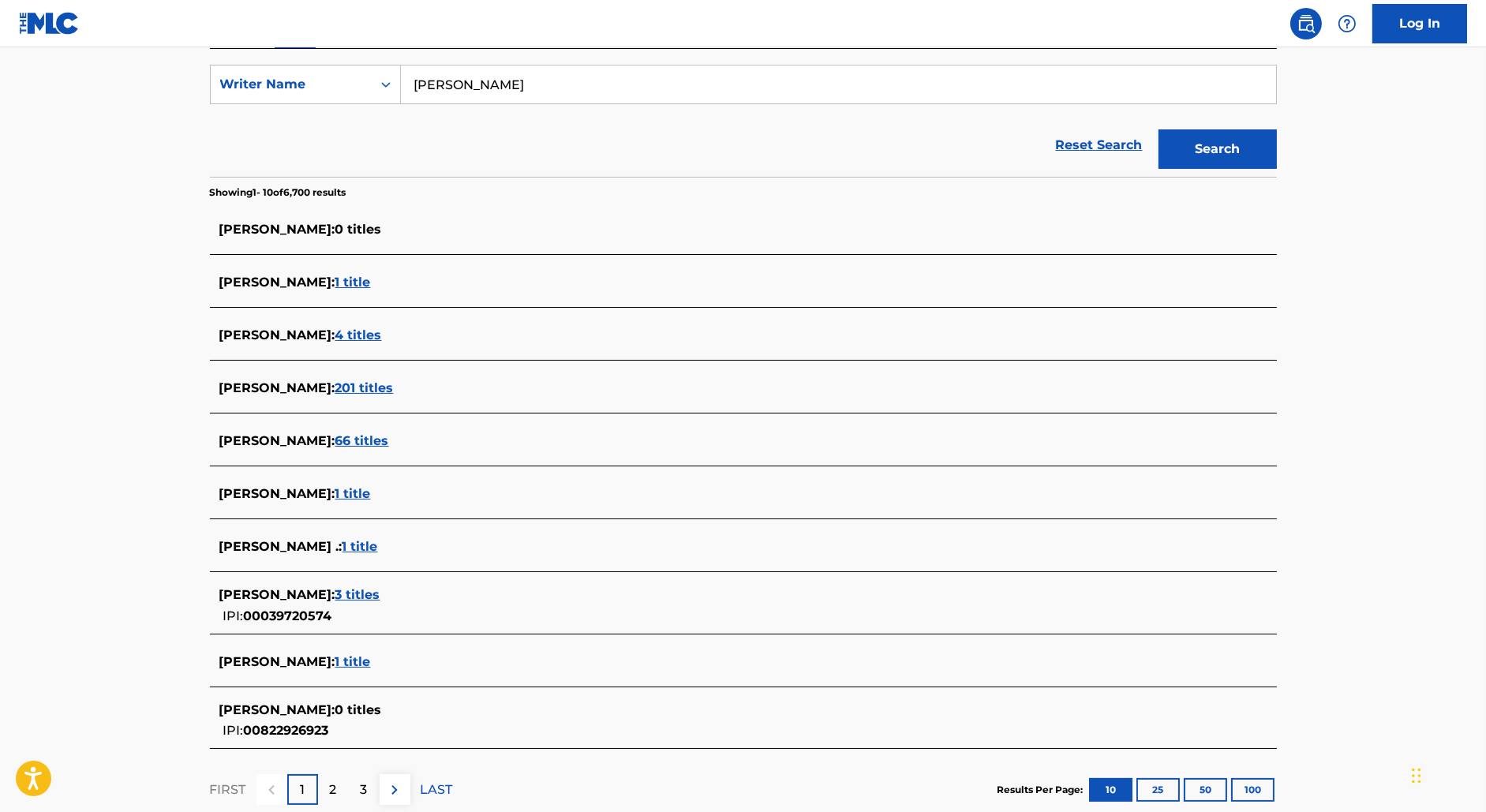
click at [379, 338] on span "4 titles" at bounding box center [358, 334] width 46 height 15
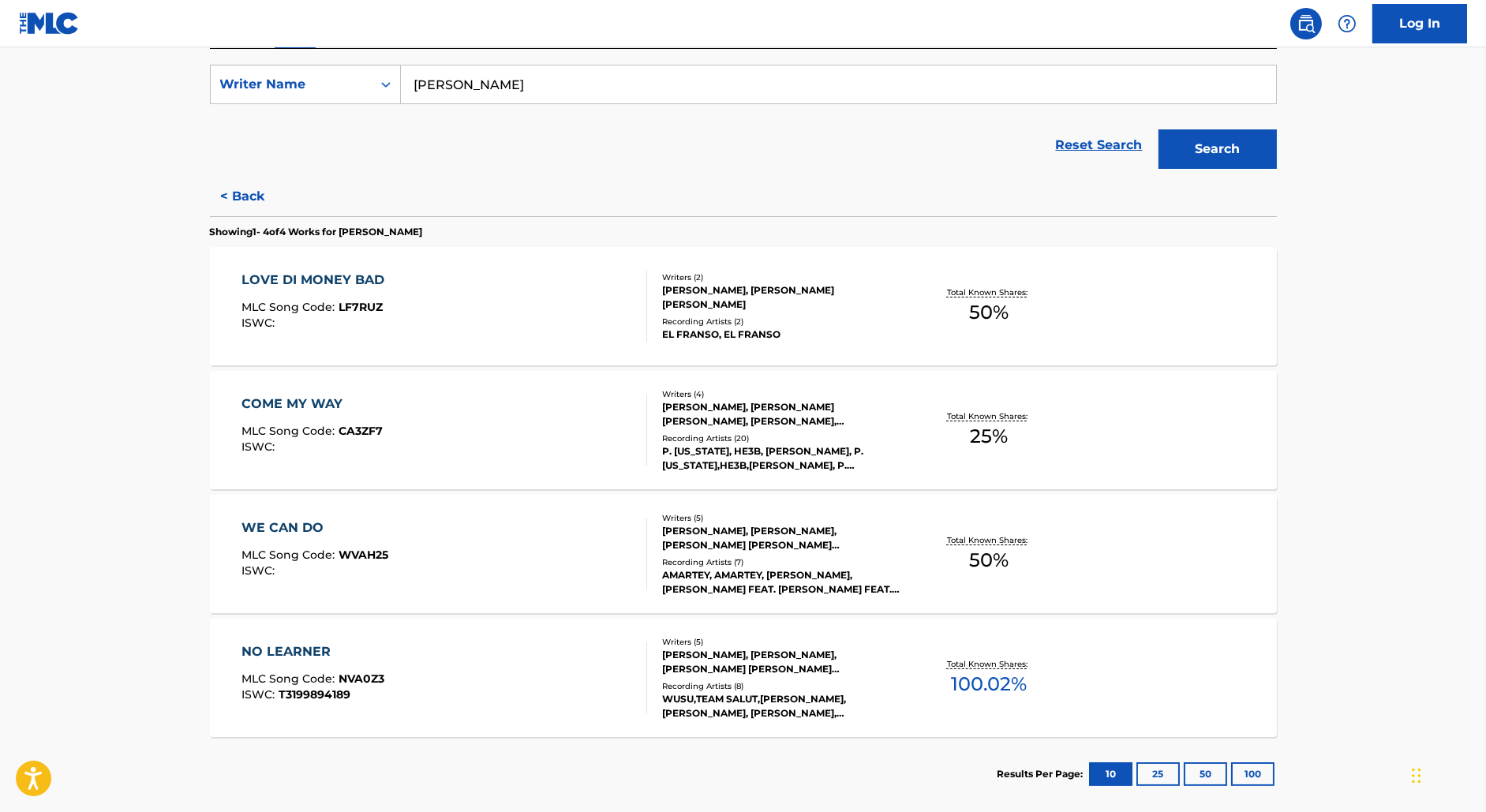
click at [246, 187] on button "< Back" at bounding box center [257, 196] width 95 height 39
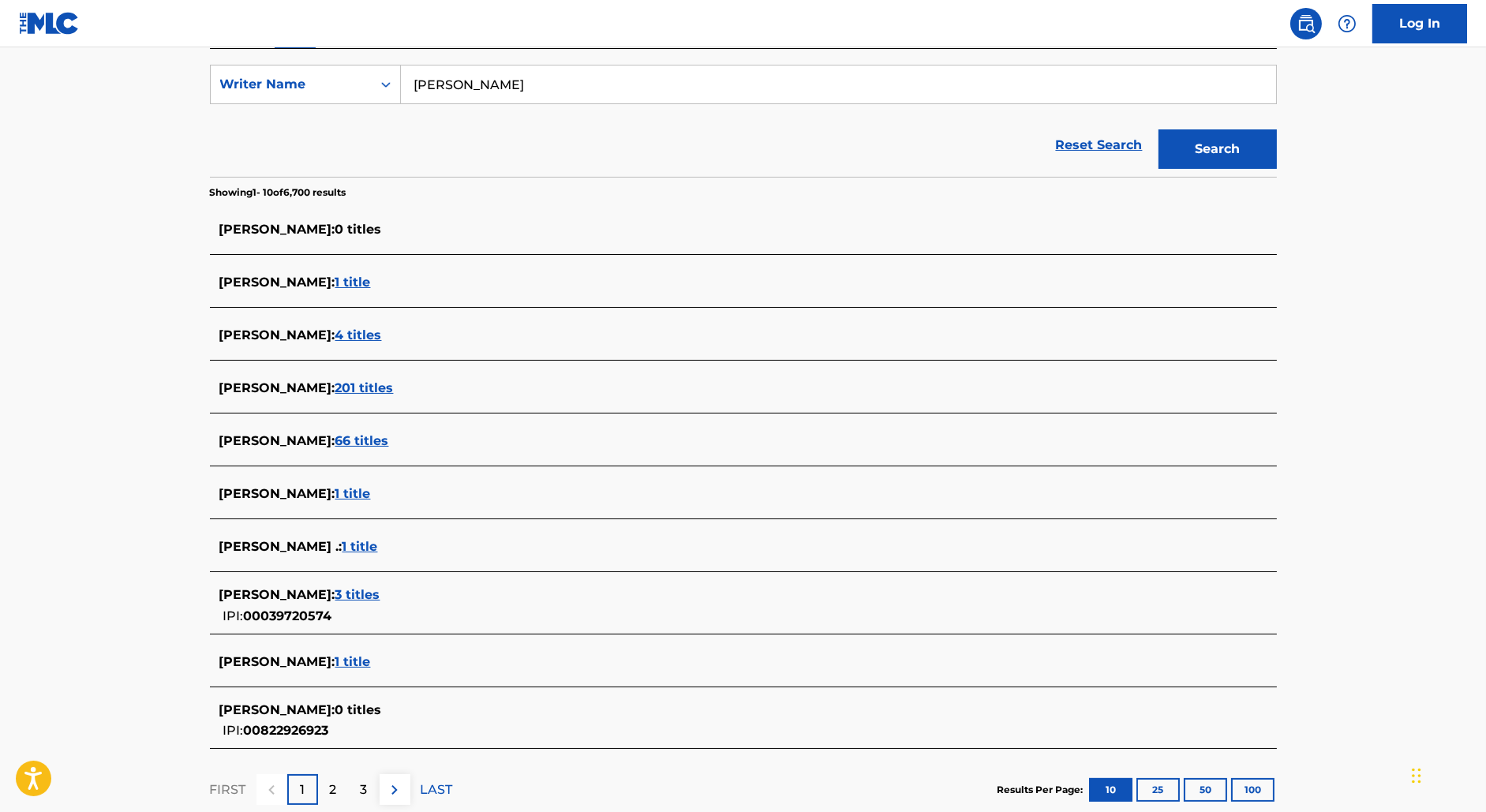
scroll to position [0, 0]
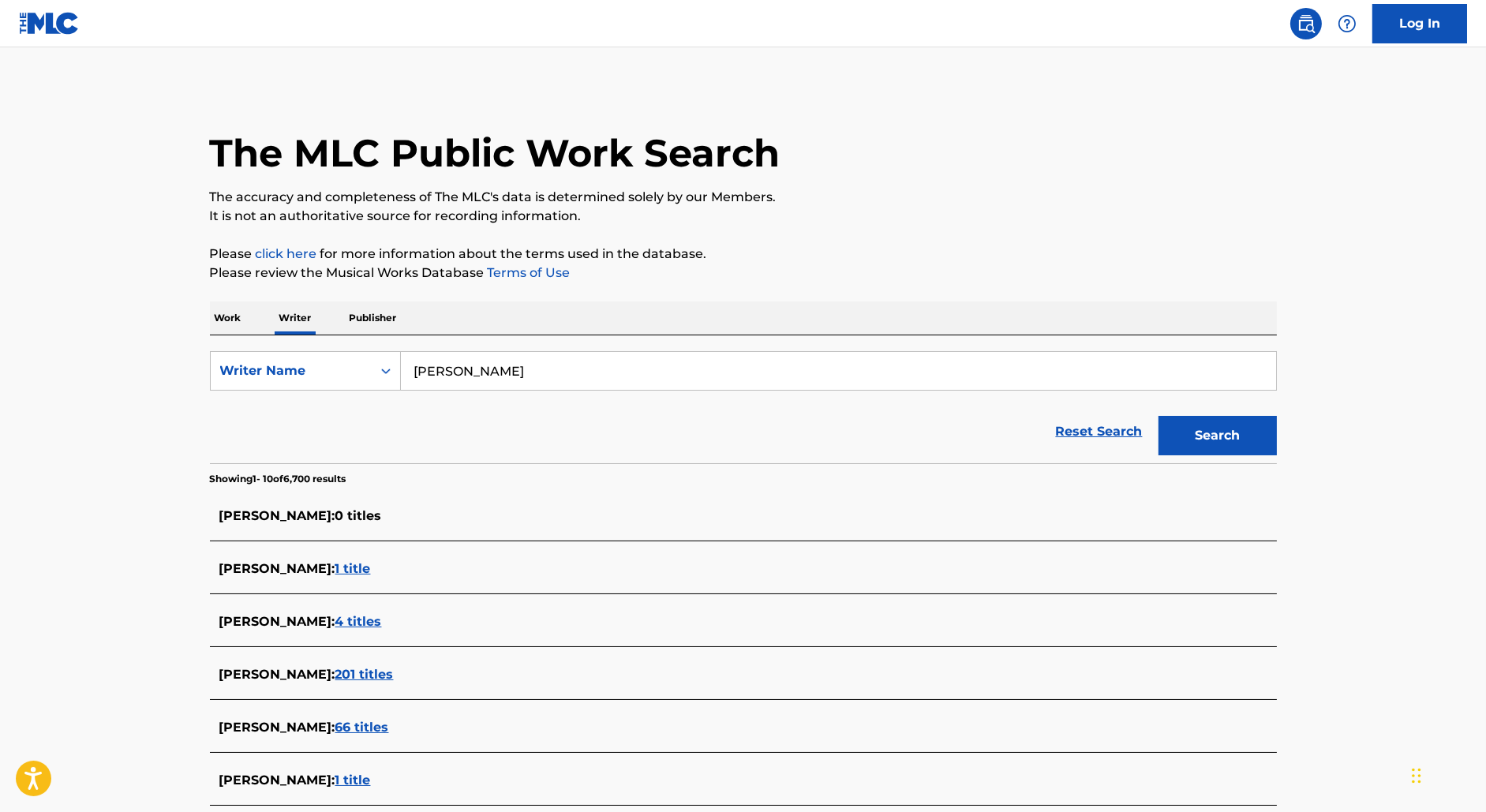
click at [229, 313] on p "Work" at bounding box center [228, 318] width 36 height 33
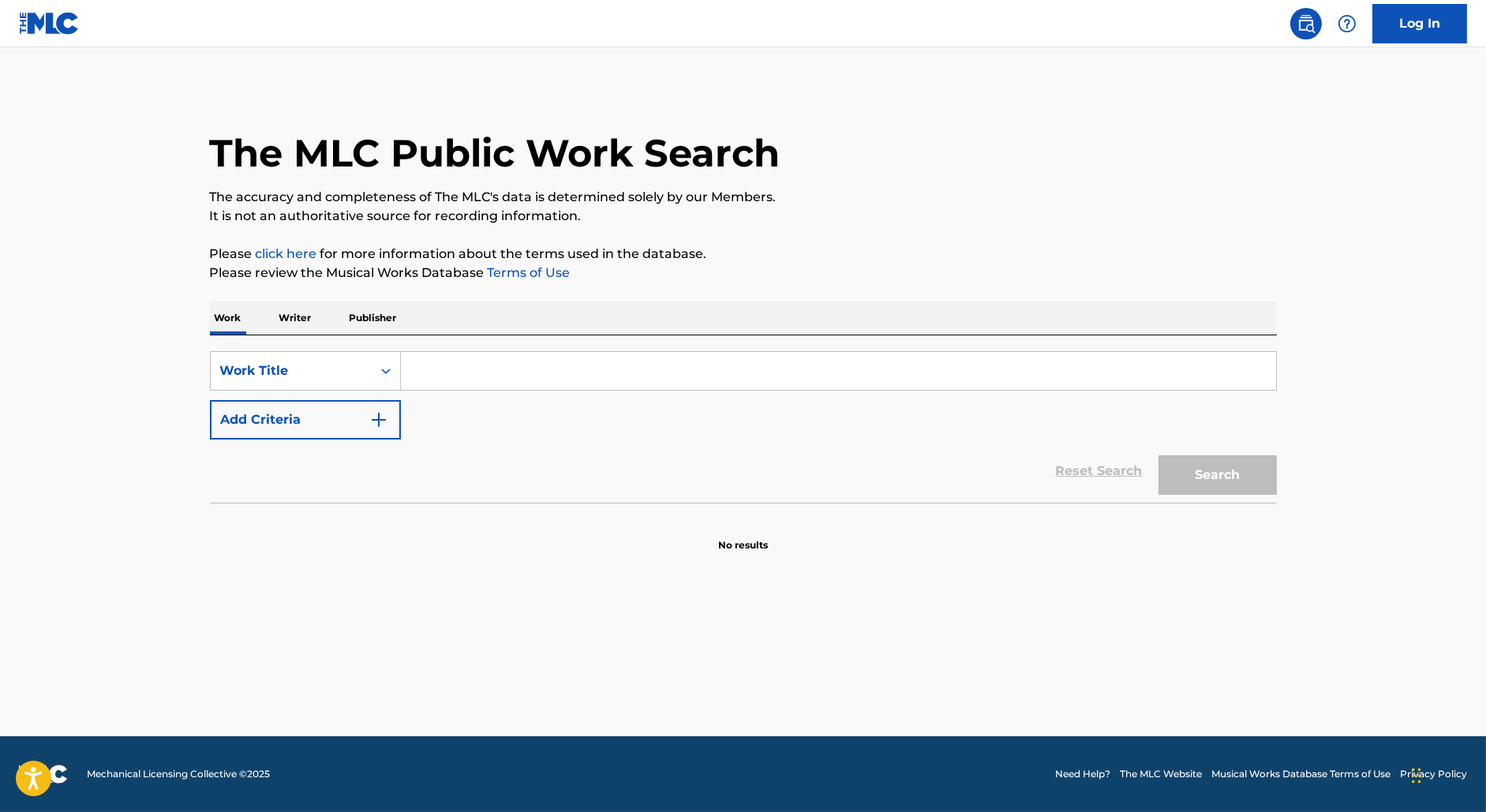
click at [479, 362] on input "Search Form" at bounding box center [838, 370] width 875 height 38
paste input "S3xy"
click at [1159, 455] on button "Search" at bounding box center [1217, 474] width 118 height 39
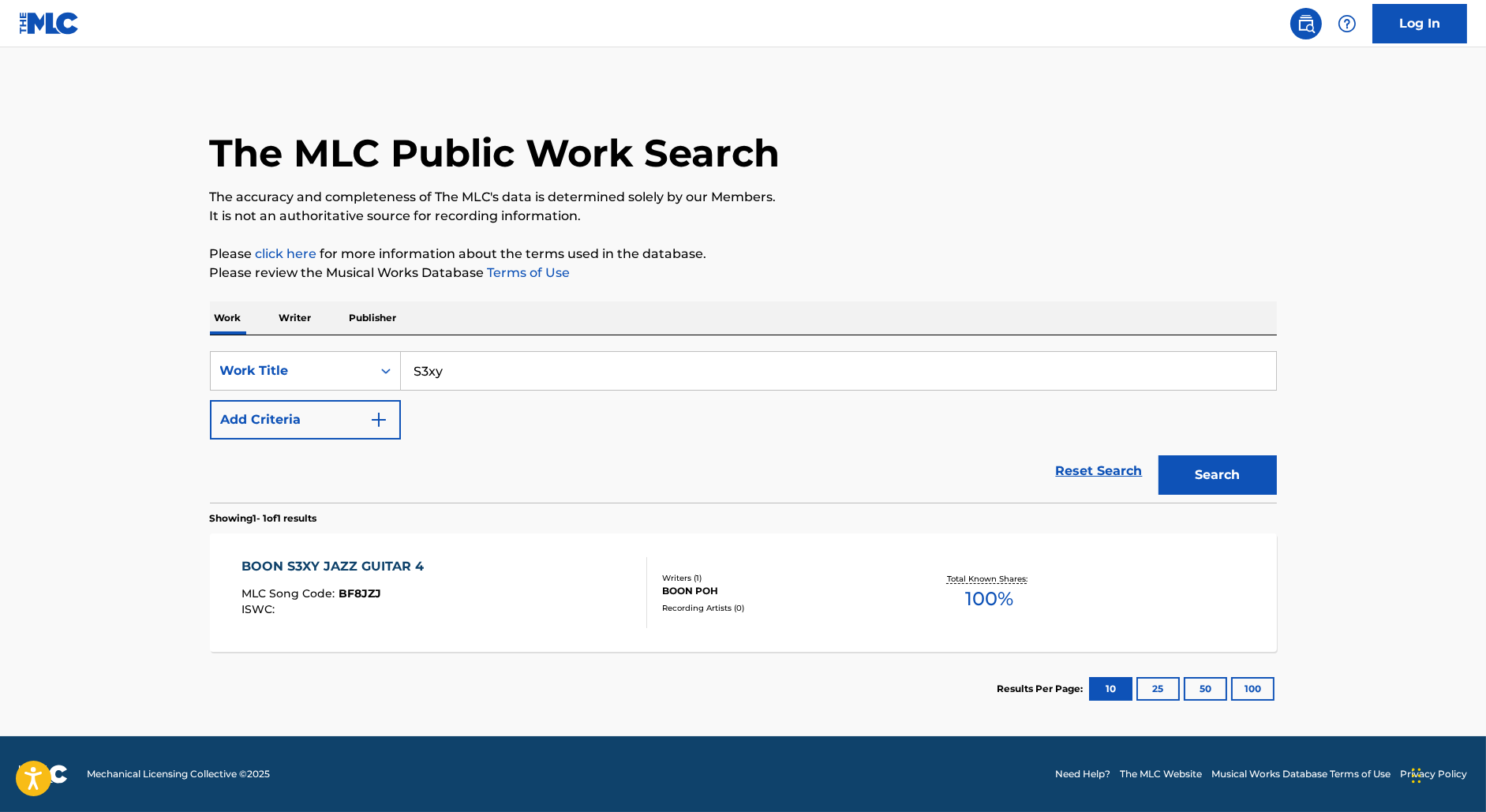
click at [428, 372] on input "S3xy" at bounding box center [838, 370] width 875 height 38
paste input "Crazy In A Coupe"
type input "Crazy In A Coupe"
click at [1159, 455] on button "Search" at bounding box center [1217, 474] width 118 height 39
